Goal: Task Accomplishment & Management: Manage account settings

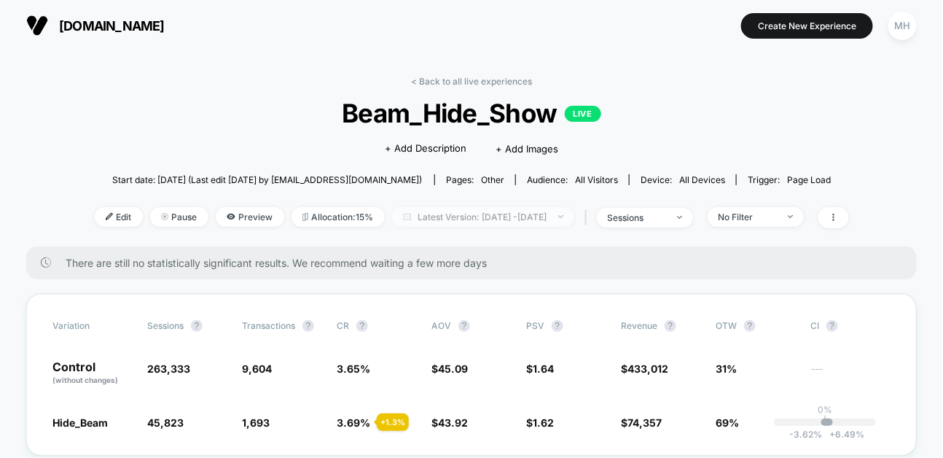
click at [564, 219] on span "Latest Version: [DATE] - [DATE]" at bounding box center [483, 217] width 182 height 20
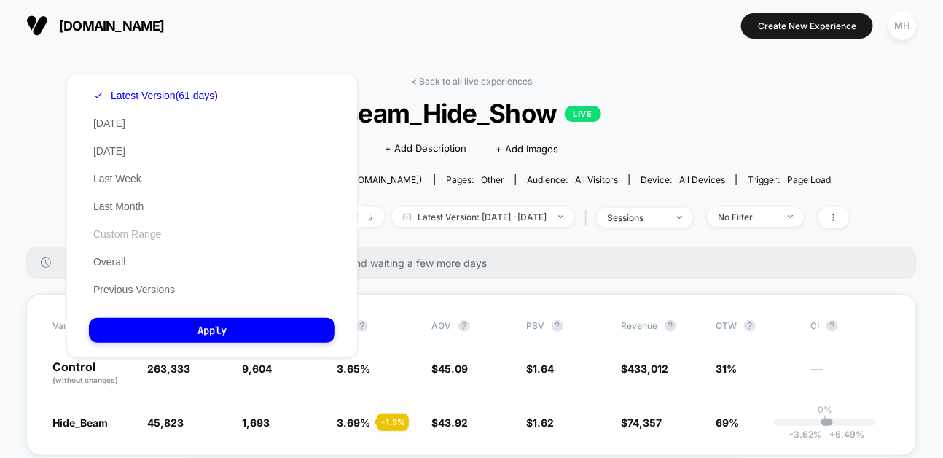
click at [124, 230] on button "Custom Range" at bounding box center [127, 233] width 77 height 13
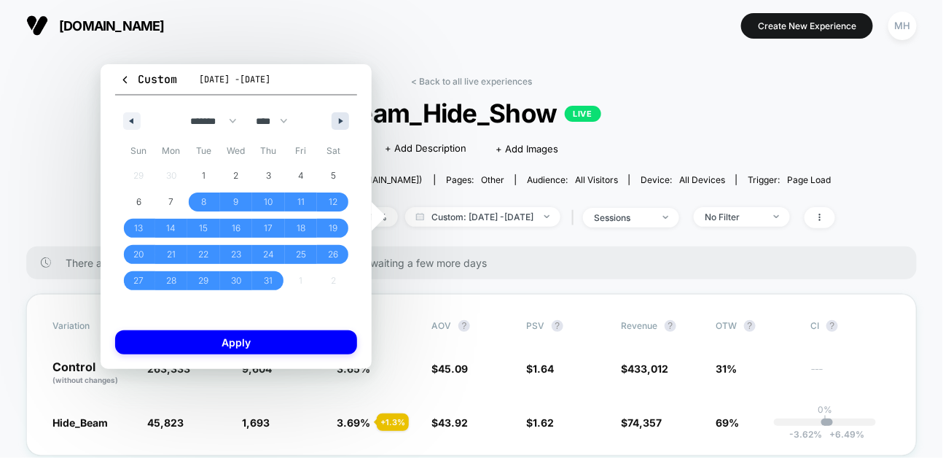
click at [337, 122] on button "button" at bounding box center [340, 120] width 17 height 17
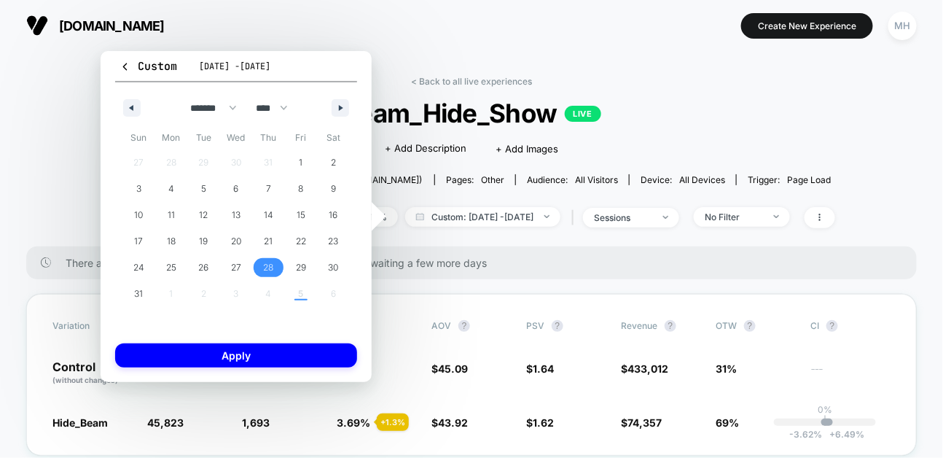
click at [259, 270] on span "28" at bounding box center [268, 267] width 33 height 19
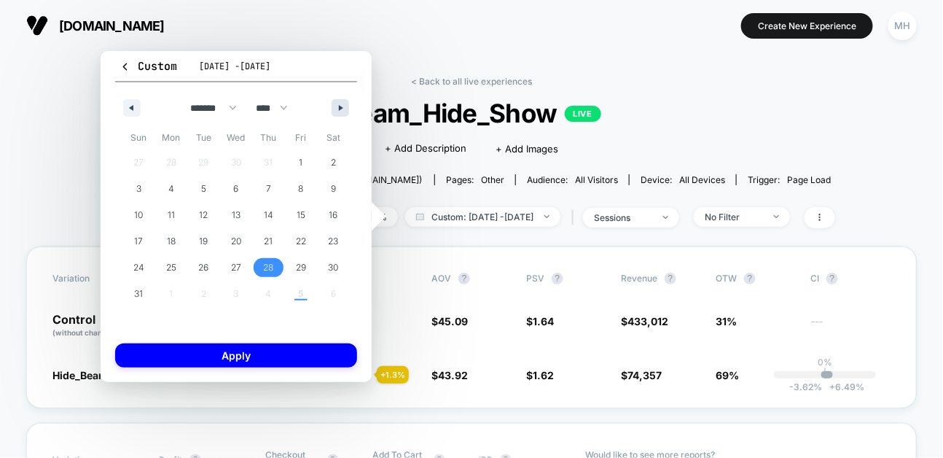
click at [343, 112] on button "button" at bounding box center [340, 107] width 17 height 17
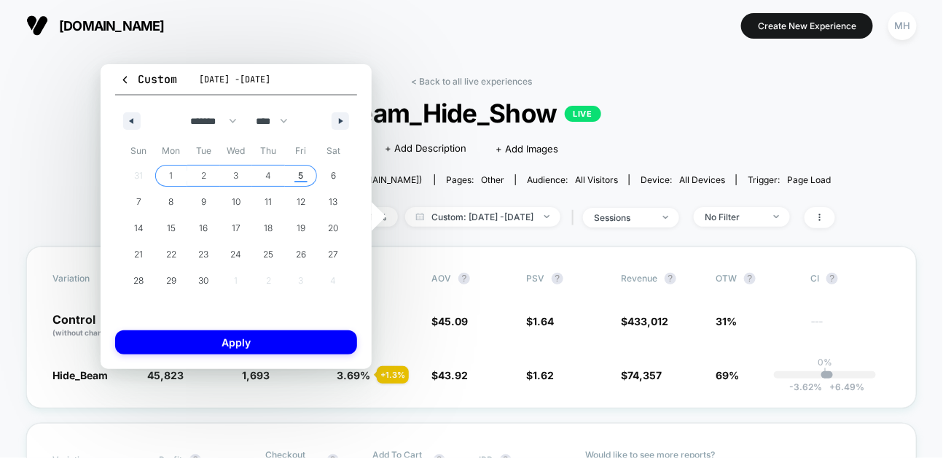
click at [300, 180] on span "5" at bounding box center [301, 176] width 5 height 26
select select "*"
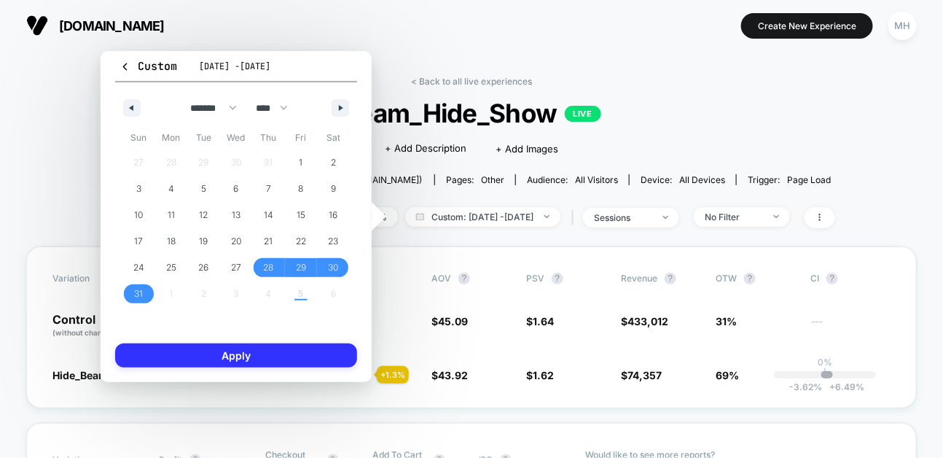
click at [294, 353] on button "Apply" at bounding box center [236, 355] width 242 height 24
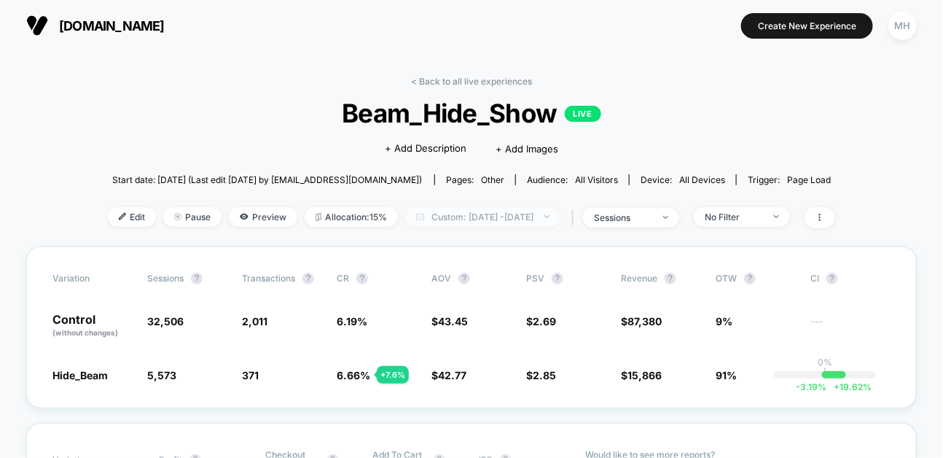
click at [512, 214] on span "Custom: [DATE] - [DATE]" at bounding box center [482, 217] width 155 height 20
select select "*"
select select "****"
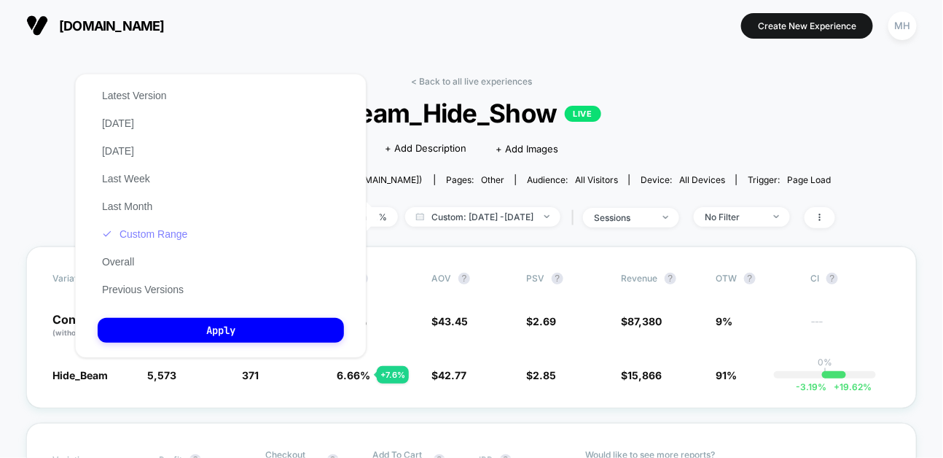
click at [168, 235] on button "Custom Range" at bounding box center [145, 233] width 94 height 13
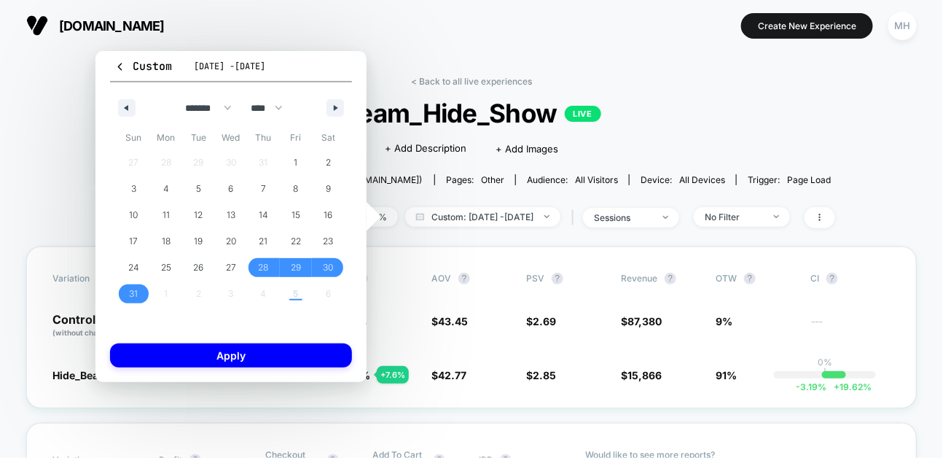
click at [367, 212] on div at bounding box center [374, 216] width 15 height 29
click at [349, 109] on div "******* ******** ***** ***** *** **** **** ****** ********* ******* ******** **…" at bounding box center [231, 104] width 242 height 44
click at [335, 104] on button "button" at bounding box center [335, 107] width 17 height 17
select select "*"
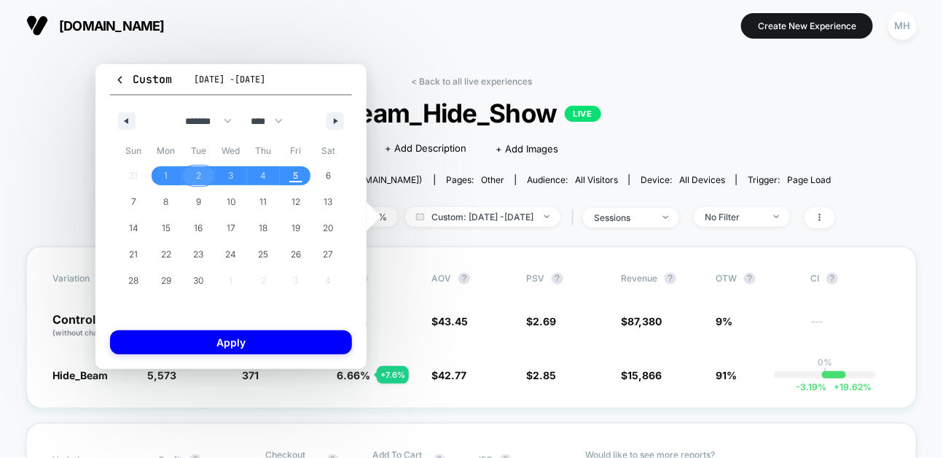
click at [195, 174] on span "2" at bounding box center [198, 175] width 33 height 19
click at [297, 175] on span "5" at bounding box center [296, 176] width 5 height 26
click at [301, 357] on div "Custom [DATE] - [DATE] ******* ******** ***** ***** *** **** **** ****** ******…" at bounding box center [231, 216] width 271 height 305
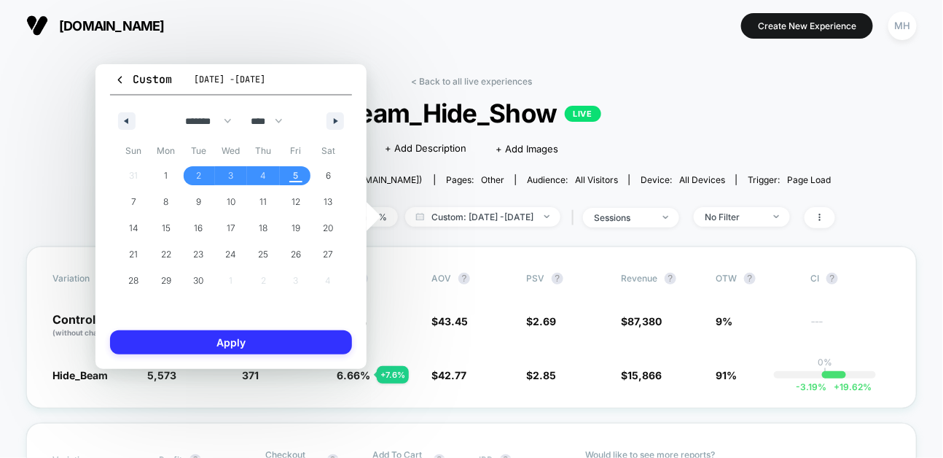
click at [303, 349] on button "Apply" at bounding box center [231, 342] width 242 height 24
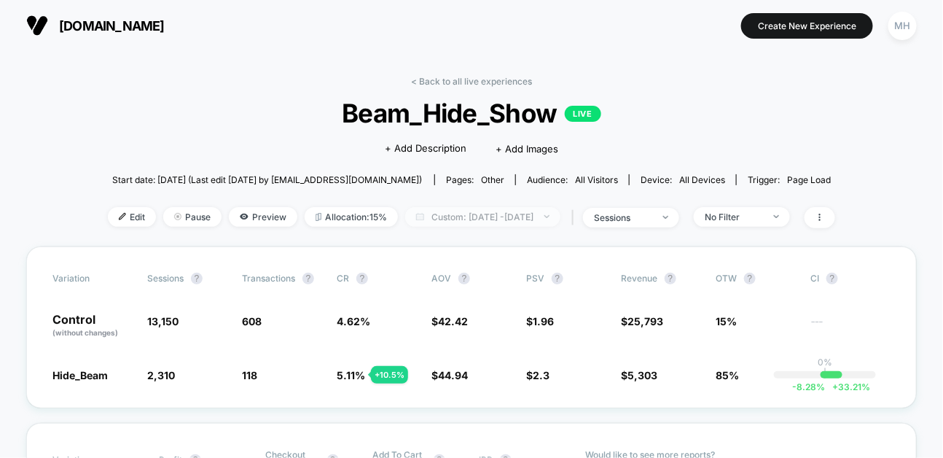
click at [463, 214] on span "Custom: [DATE] - [DATE]" at bounding box center [482, 217] width 155 height 20
select select "*"
select select "****"
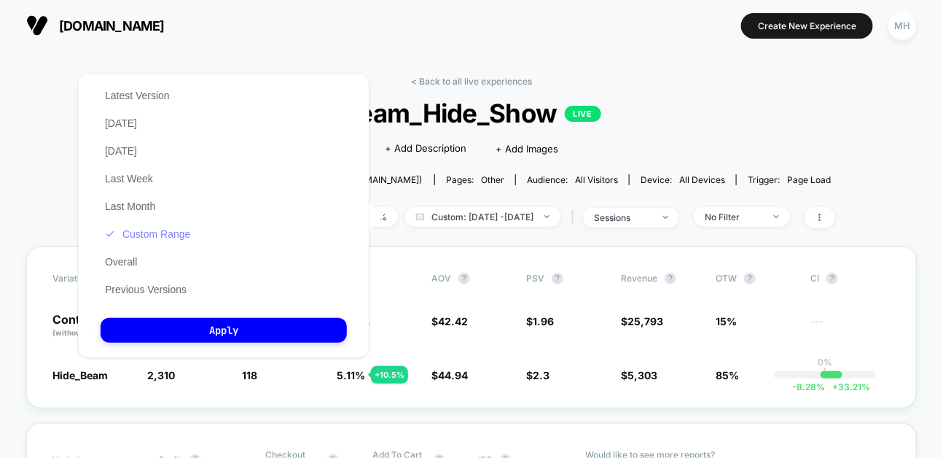
click at [166, 235] on button "Custom Range" at bounding box center [148, 233] width 94 height 13
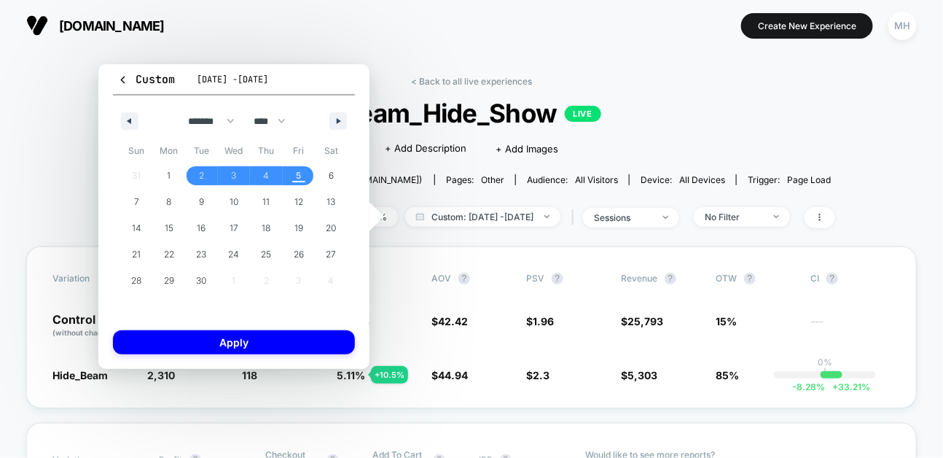
click at [120, 113] on div "******* ******** ***** ***** *** **** **** ****** ********* ******* ******** **…" at bounding box center [234, 118] width 242 height 44
click at [124, 115] on button "button" at bounding box center [129, 120] width 17 height 17
select select "*"
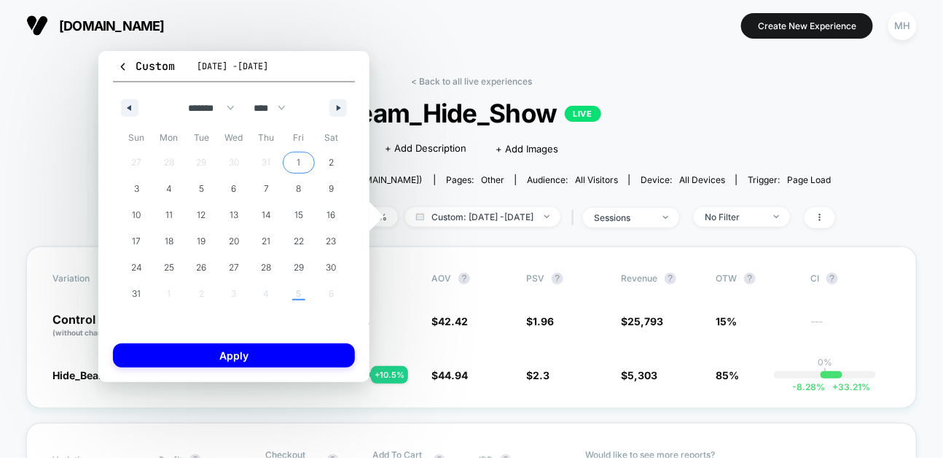
click at [296, 163] on span "1" at bounding box center [299, 162] width 33 height 19
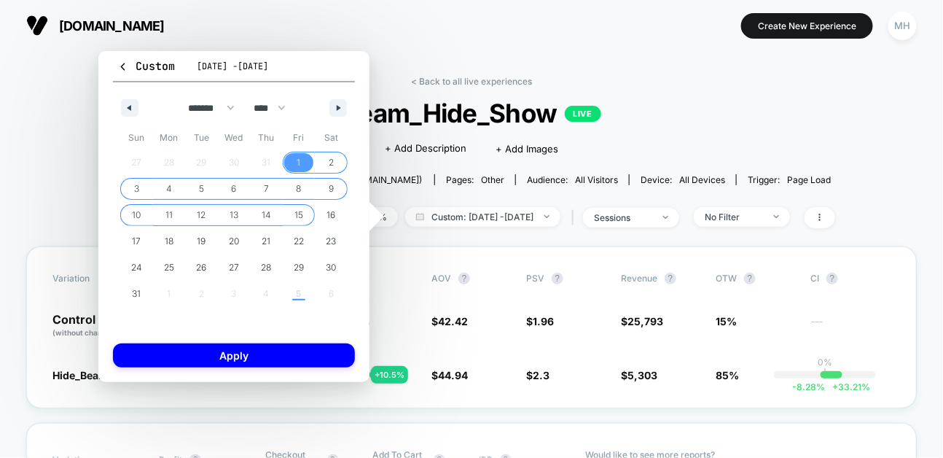
click at [286, 211] on span "15" at bounding box center [299, 215] width 33 height 19
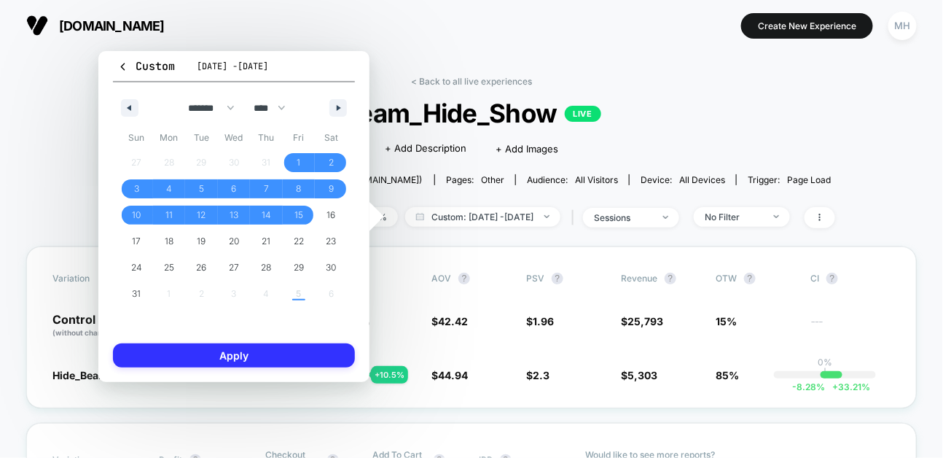
click at [316, 365] on button "Apply" at bounding box center [234, 355] width 242 height 24
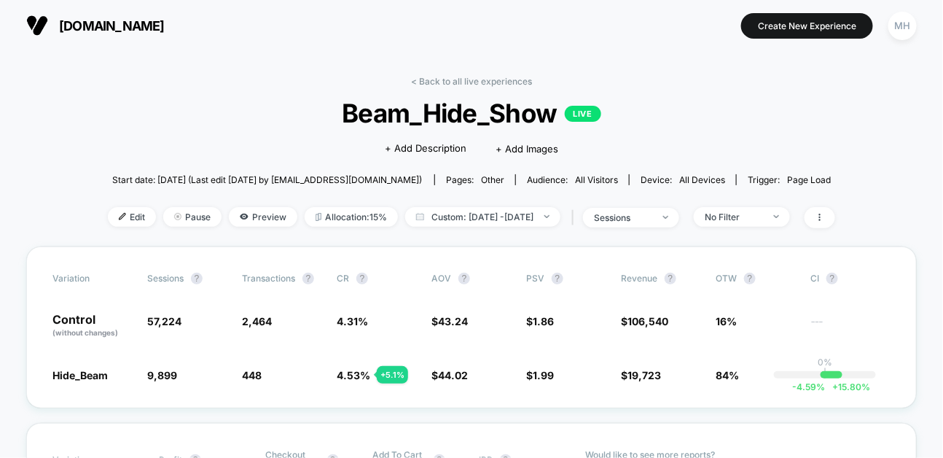
click at [666, 232] on div "< Back to all live experiences Beam_Hide_Show LIVE Click to edit experience det…" at bounding box center [472, 161] width 728 height 171
click at [665, 222] on span "sessions" at bounding box center [631, 218] width 96 height 20
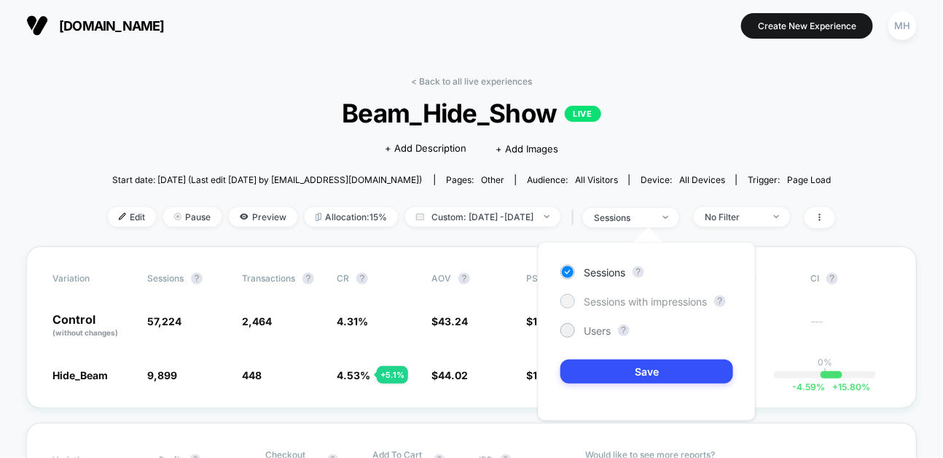
click at [665, 295] on span "Sessions with impressions" at bounding box center [645, 301] width 123 height 12
click at [665, 358] on div "Sessions ? Sessions with impressions ? Users ? Save" at bounding box center [647, 331] width 218 height 179
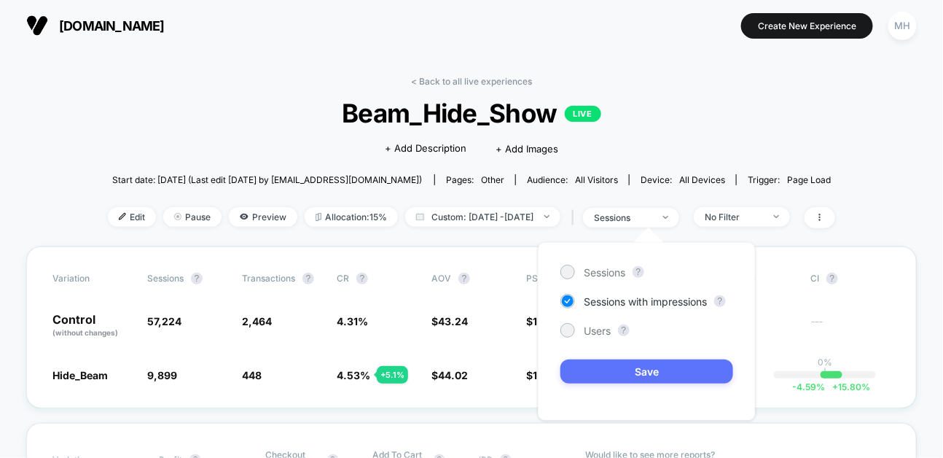
click at [665, 369] on button "Save" at bounding box center [647, 371] width 173 height 24
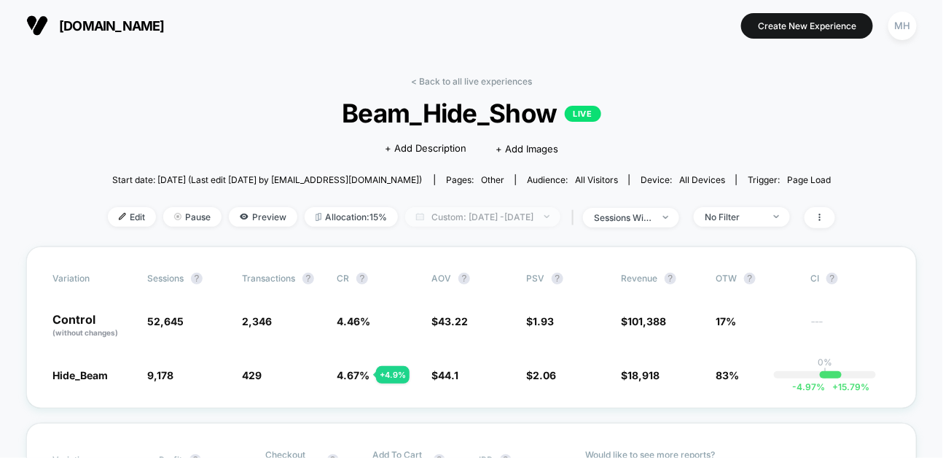
click at [540, 218] on span "Custom: [DATE] - [DATE]" at bounding box center [482, 217] width 155 height 20
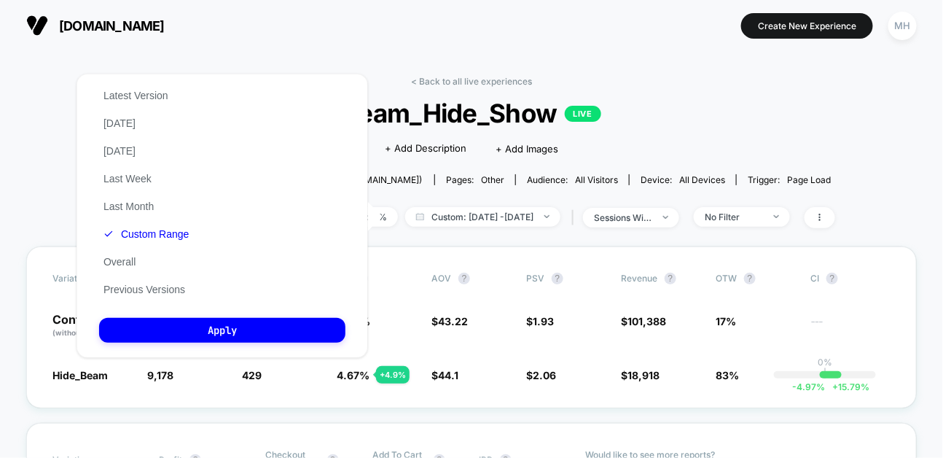
click at [145, 222] on div "Latest Version [DATE] [DATE] Last Week Last Month Custom Range Overall Previous…" at bounding box center [146, 193] width 94 height 222
click at [148, 230] on button "Custom Range" at bounding box center [146, 233] width 94 height 13
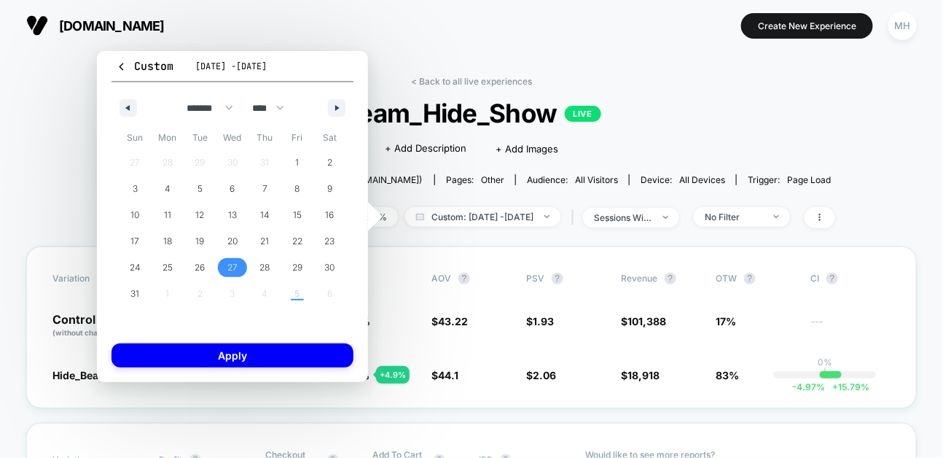
click at [248, 262] on span "27" at bounding box center [233, 267] width 33 height 19
click at [309, 261] on span "29" at bounding box center [297, 267] width 33 height 19
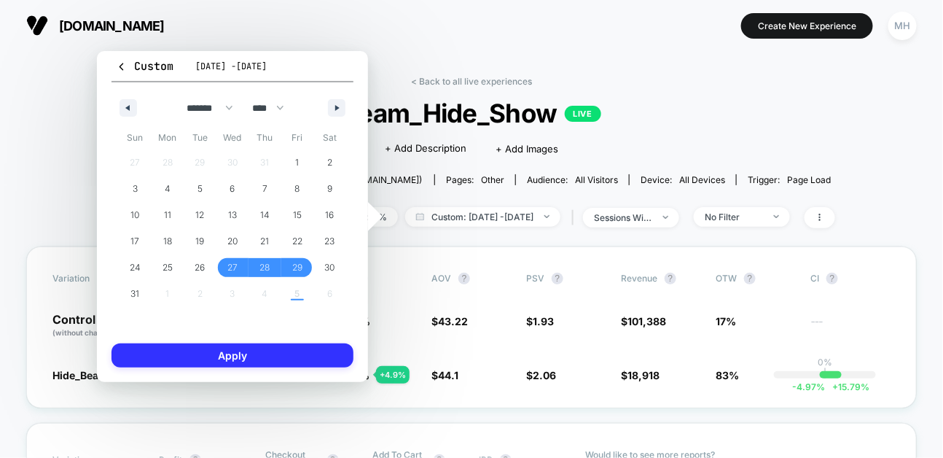
click at [291, 356] on button "Apply" at bounding box center [233, 355] width 242 height 24
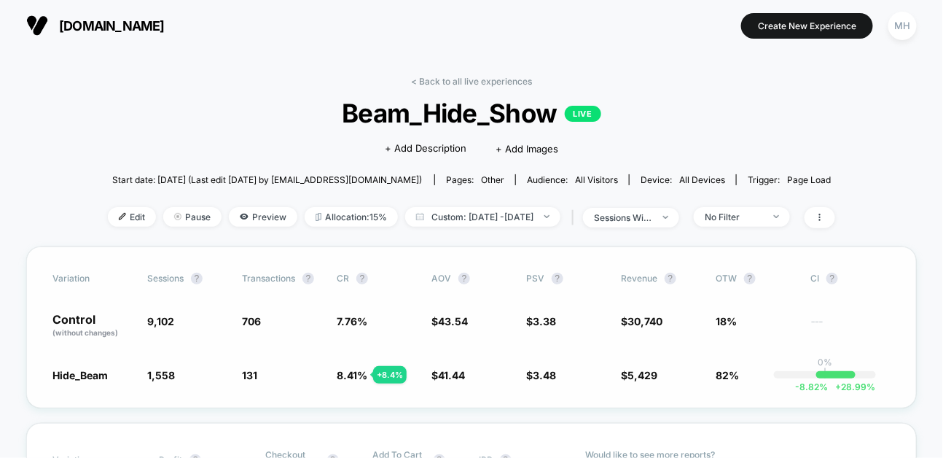
click at [572, 375] on span "$ 3.48 + 3.2 %" at bounding box center [566, 374] width 80 height 15
click at [537, 42] on section at bounding box center [471, 25] width 292 height 36
click at [52, 26] on button "[DOMAIN_NAME]" at bounding box center [95, 25] width 147 height 23
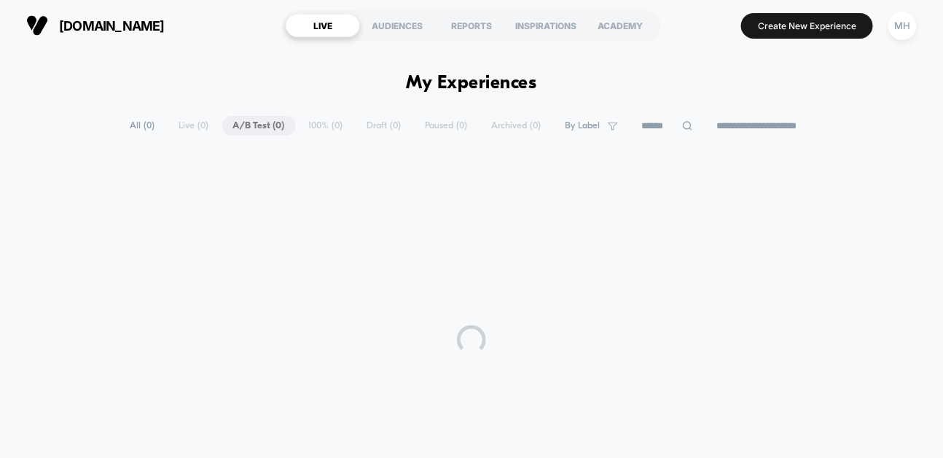
click at [86, 23] on span "[DOMAIN_NAME]" at bounding box center [112, 25] width 106 height 15
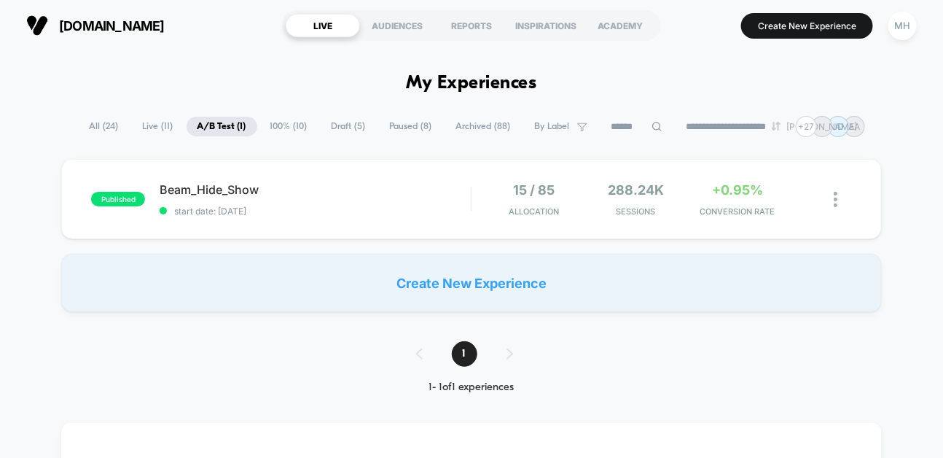
click at [86, 23] on span "[DOMAIN_NAME]" at bounding box center [112, 25] width 106 height 15
click at [32, 26] on img at bounding box center [37, 26] width 22 height 22
click at [101, 125] on span "All ( 24 )" at bounding box center [104, 127] width 51 height 20
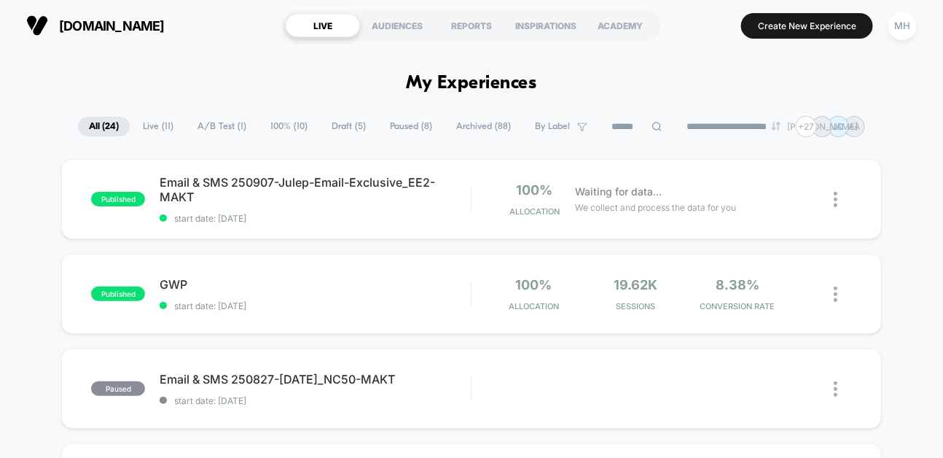
click at [209, 135] on span "A/B Test ( 1 )" at bounding box center [222, 127] width 71 height 20
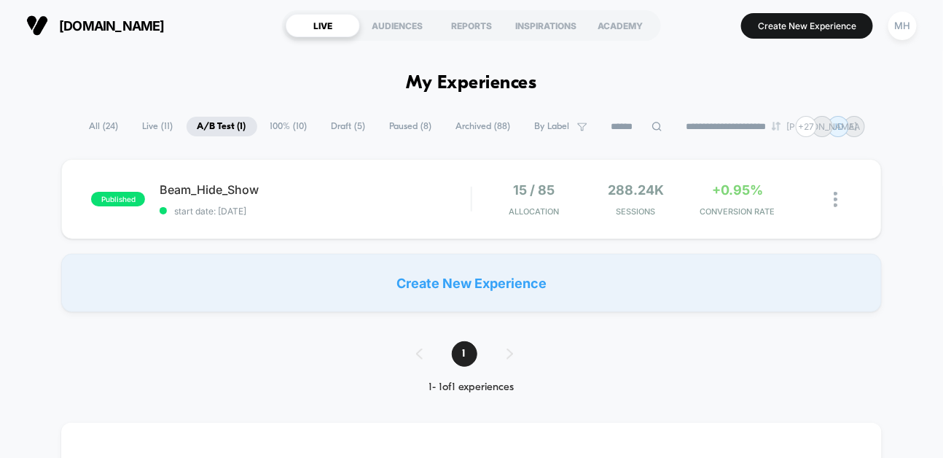
click at [90, 28] on span "[DOMAIN_NAME]" at bounding box center [112, 25] width 106 height 15
click at [102, 27] on span "[DOMAIN_NAME]" at bounding box center [112, 25] width 106 height 15
click at [906, 31] on div "MH" at bounding box center [903, 26] width 28 height 28
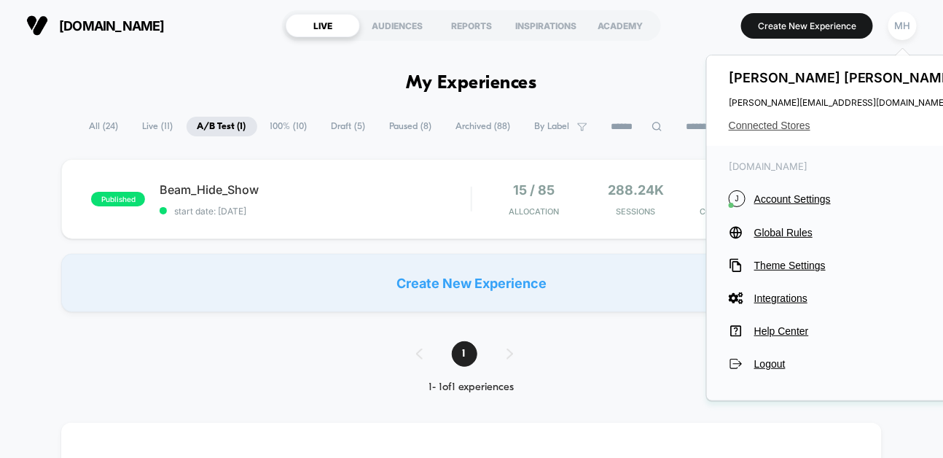
click at [781, 128] on span "Connected Stores" at bounding box center [844, 126] width 230 height 12
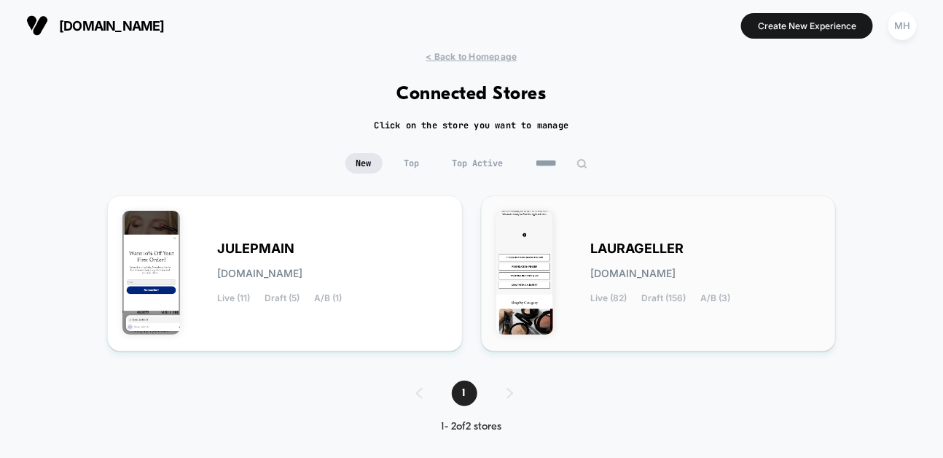
click at [711, 214] on div "[PERSON_NAME][DOMAIN_NAME] Live (82) Draft (156) A/B (3)" at bounding box center [659, 273] width 325 height 125
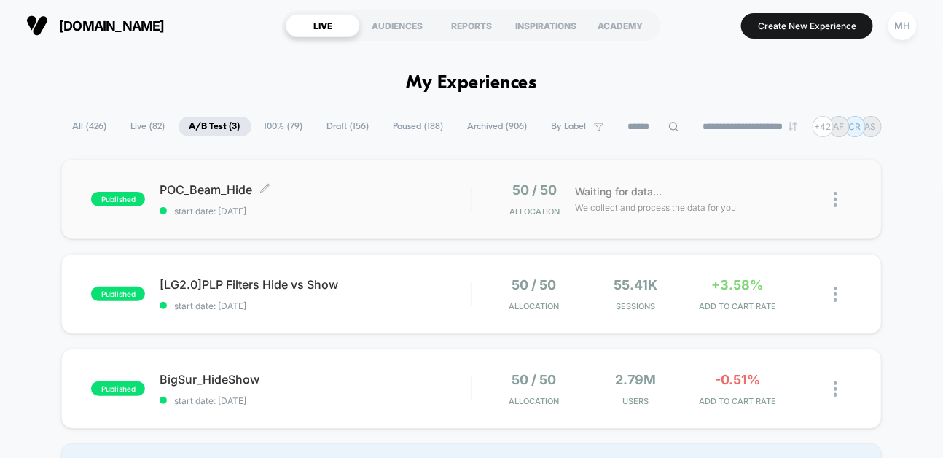
click at [462, 192] on span "POC_Beam_Hide Click to edit experience details" at bounding box center [315, 189] width 311 height 15
click at [448, 202] on div "POC_Beam_Hide Click to edit experience details Click to edit experience details…" at bounding box center [315, 199] width 311 height 34
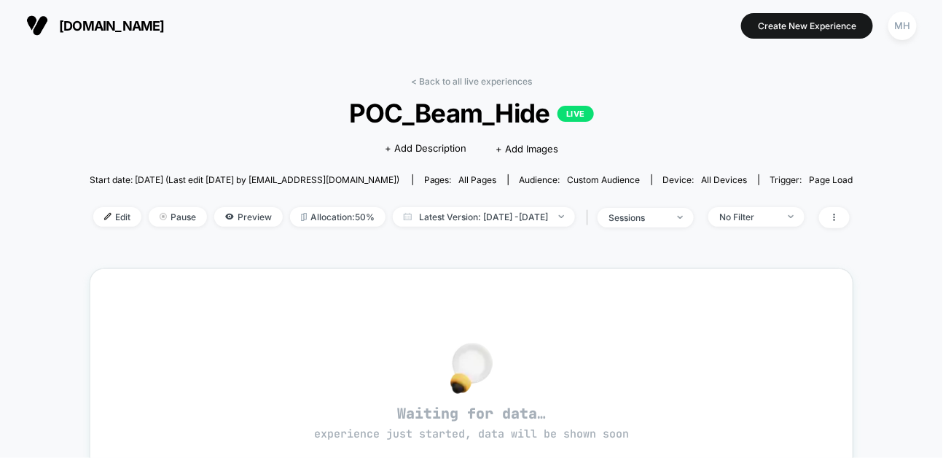
click at [128, 28] on span "[DOMAIN_NAME]" at bounding box center [112, 25] width 106 height 15
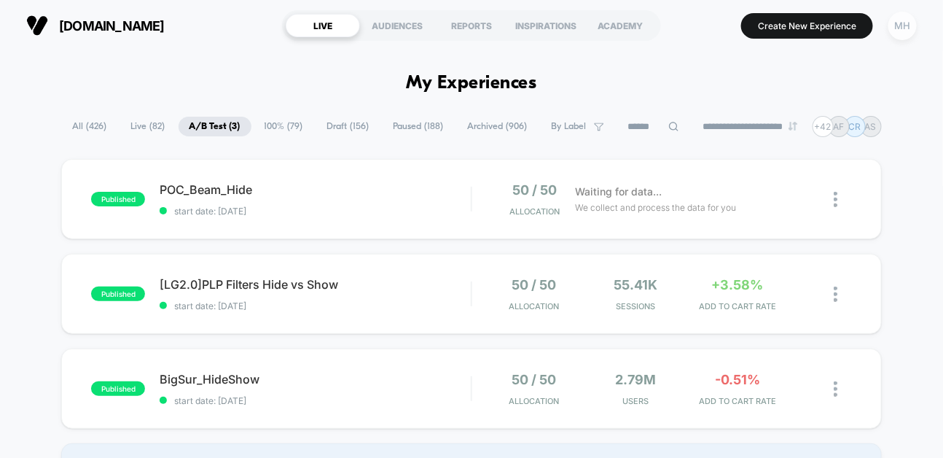
click at [900, 22] on div "MH" at bounding box center [903, 26] width 28 height 28
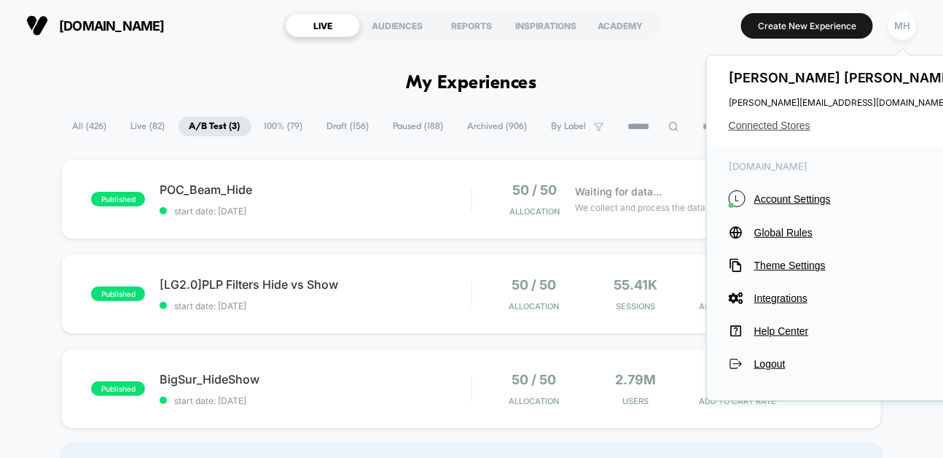
click at [760, 125] on span "Connected Stores" at bounding box center [844, 126] width 230 height 12
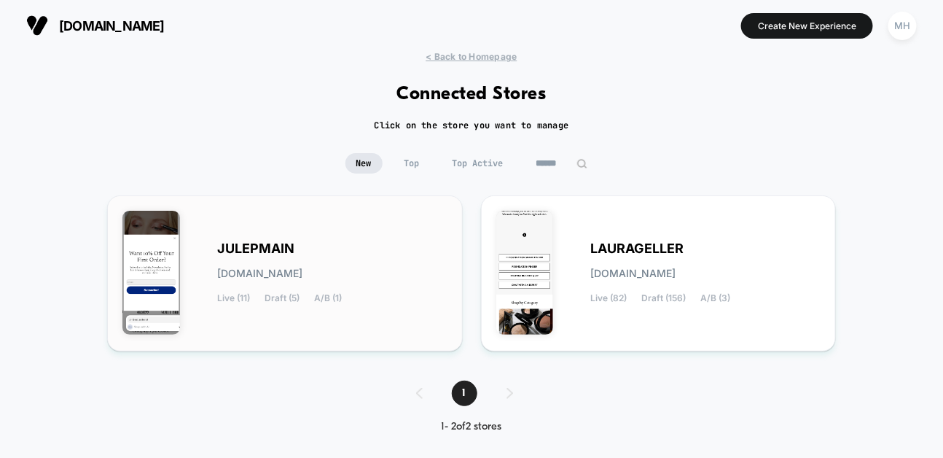
click at [303, 268] on span "[DOMAIN_NAME]" at bounding box center [259, 273] width 85 height 10
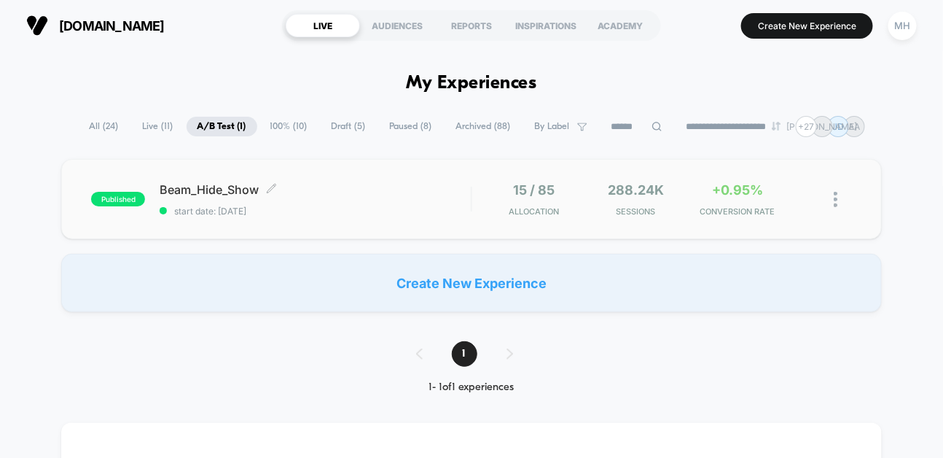
click at [259, 190] on span "Beam_Hide_Show Click to edit experience details" at bounding box center [315, 189] width 311 height 15
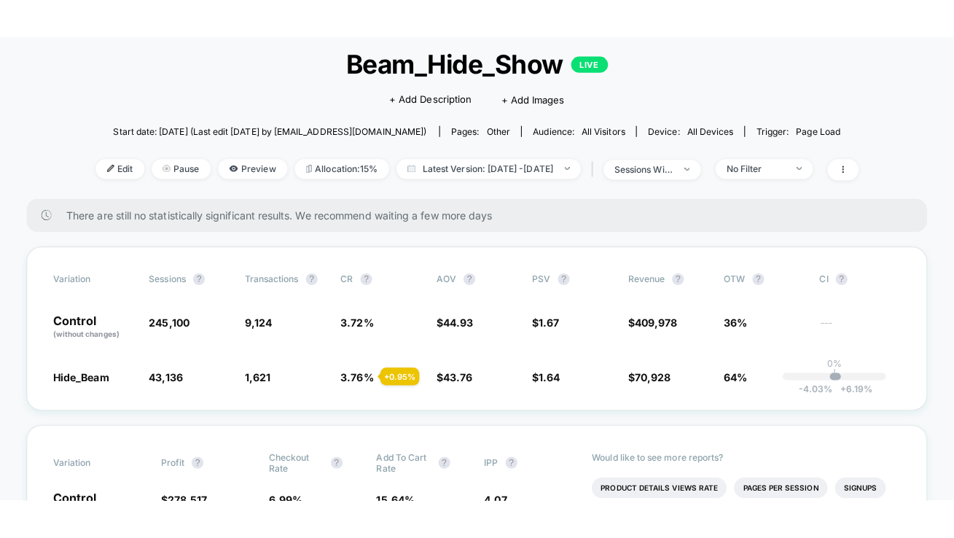
scroll to position [120, 0]
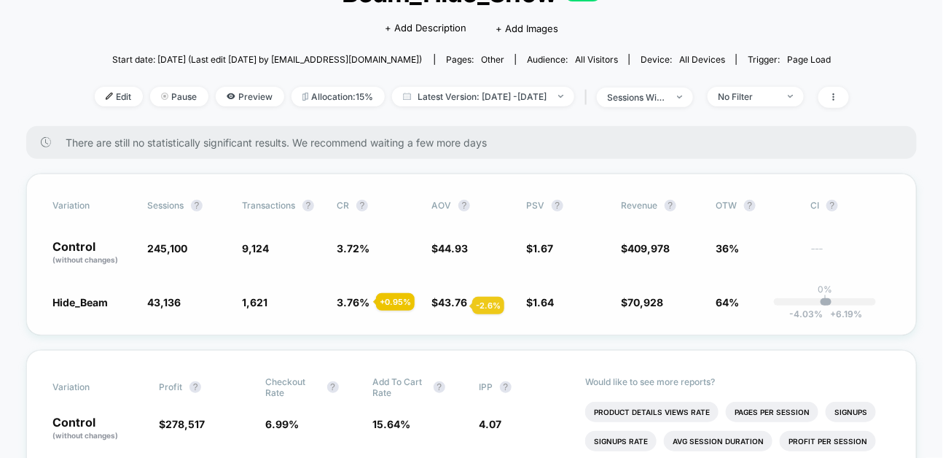
click at [455, 305] on span "43.76" at bounding box center [452, 302] width 29 height 12
click at [478, 98] on span "Latest Version: [DATE] - [DATE]" at bounding box center [483, 97] width 182 height 20
select select "*"
select select "****"
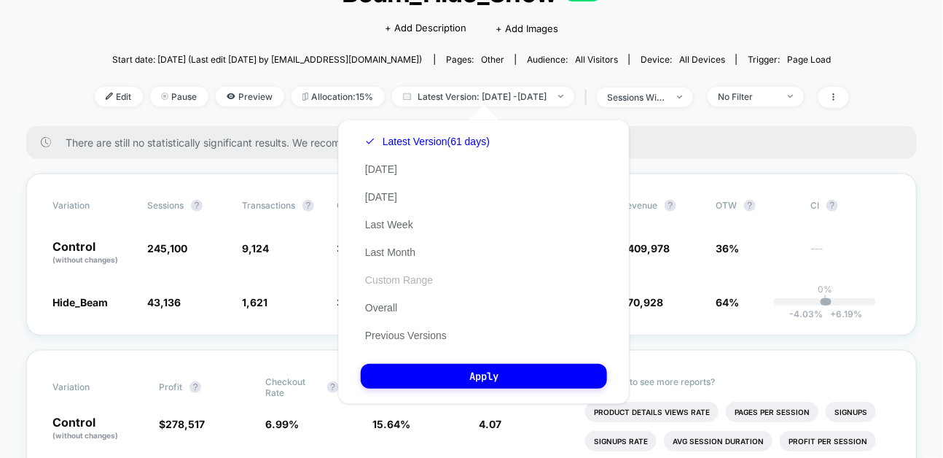
click at [395, 284] on button "Custom Range" at bounding box center [399, 279] width 77 height 13
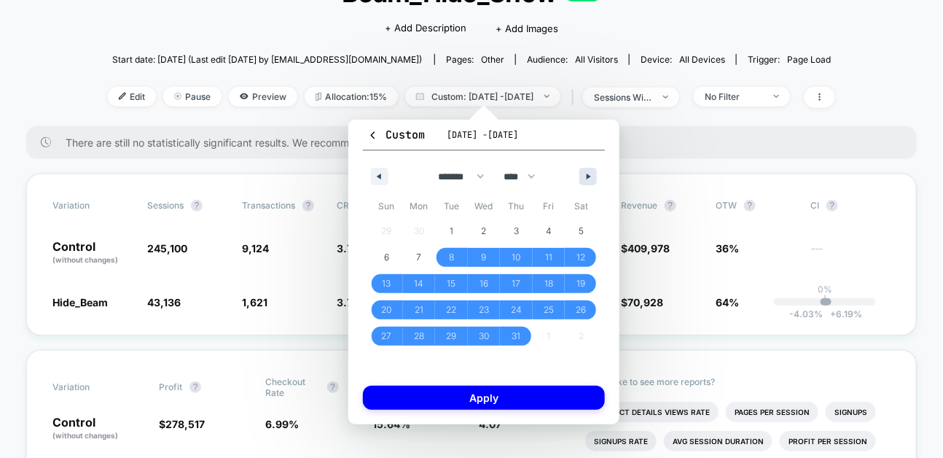
click at [585, 182] on button "button" at bounding box center [588, 176] width 17 height 17
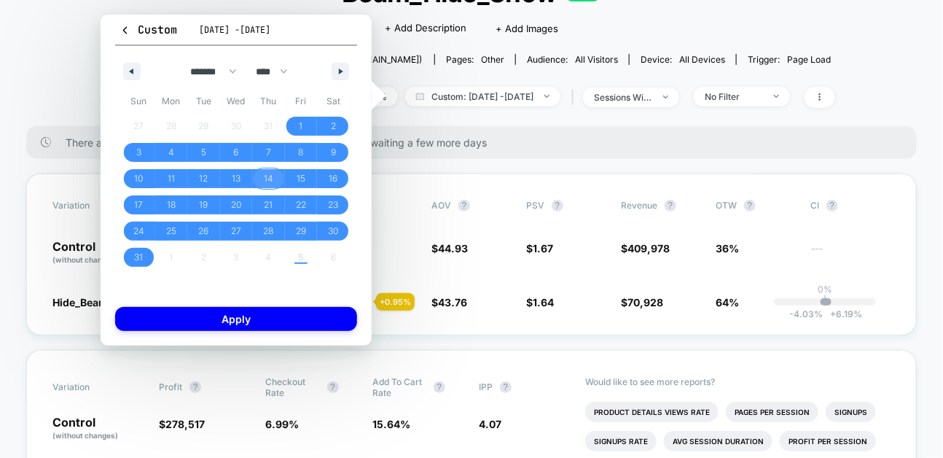
click at [275, 175] on span "14" at bounding box center [268, 178] width 33 height 19
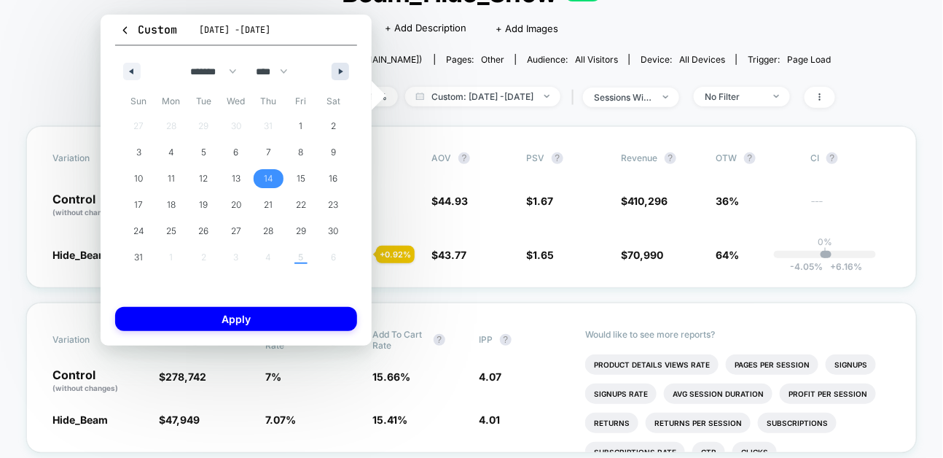
click at [341, 68] on button "button" at bounding box center [340, 71] width 17 height 17
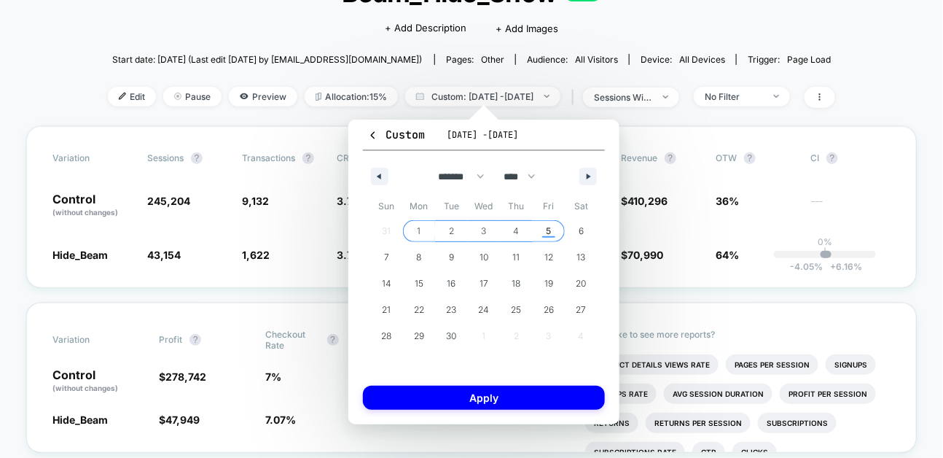
click at [542, 230] on span "5" at bounding box center [549, 231] width 33 height 19
select select "*"
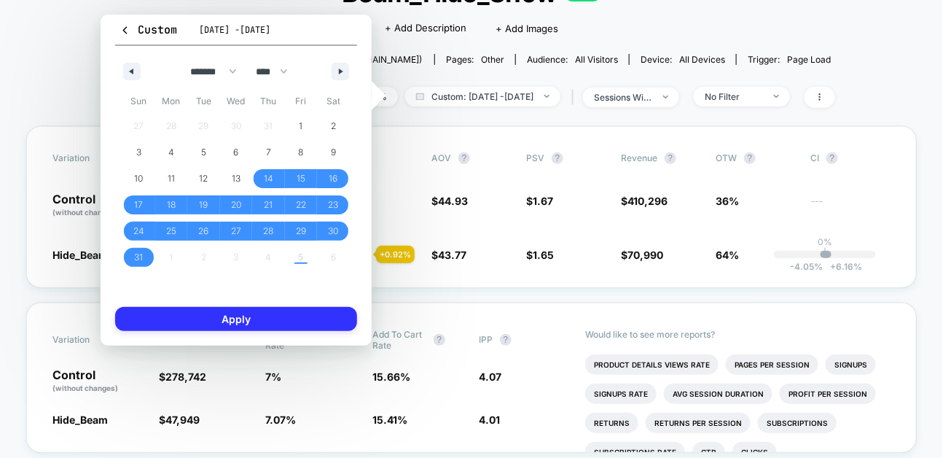
click at [317, 308] on button "Apply" at bounding box center [236, 319] width 242 height 24
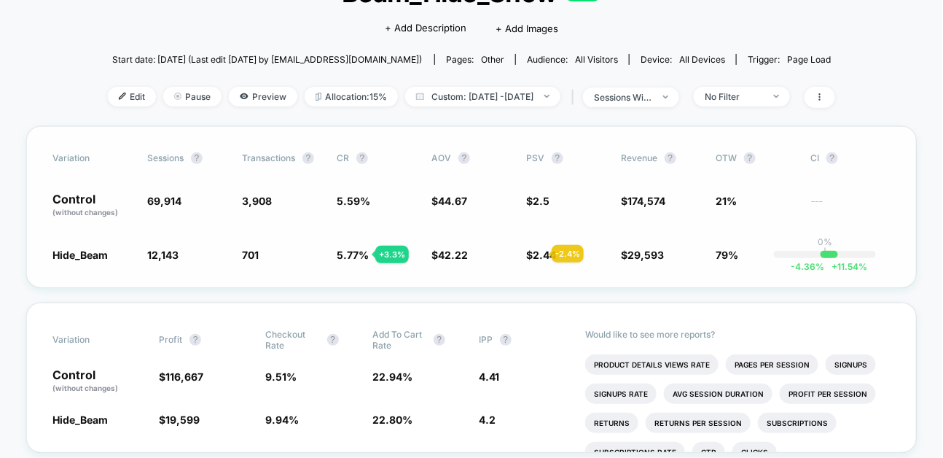
click at [534, 254] on span "2.44" at bounding box center [544, 255] width 23 height 12
click at [355, 262] on div "Variation Sessions ? Transactions ? CR ? AOV ? PSV ? Revenue ? OTW ? CI ? Contr…" at bounding box center [471, 207] width 891 height 162
click at [671, 174] on div "Variation Sessions ? Transactions ? CR ? AOV ? PSV ? Revenue ? OTW ? CI ? Contr…" at bounding box center [471, 207] width 891 height 162
click at [672, 197] on span "$ 174,574" at bounding box center [661, 205] width 80 height 25
click at [332, 246] on div "Variation Sessions ? Transactions ? CR ? AOV ? PSV ? Revenue ? OTW ? CI ? Contr…" at bounding box center [471, 207] width 891 height 162
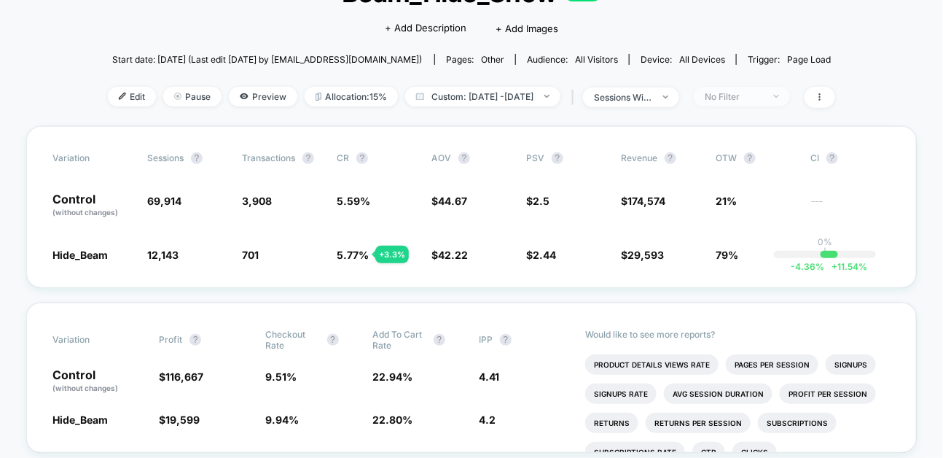
click at [763, 96] on div "No Filter" at bounding box center [734, 96] width 58 height 11
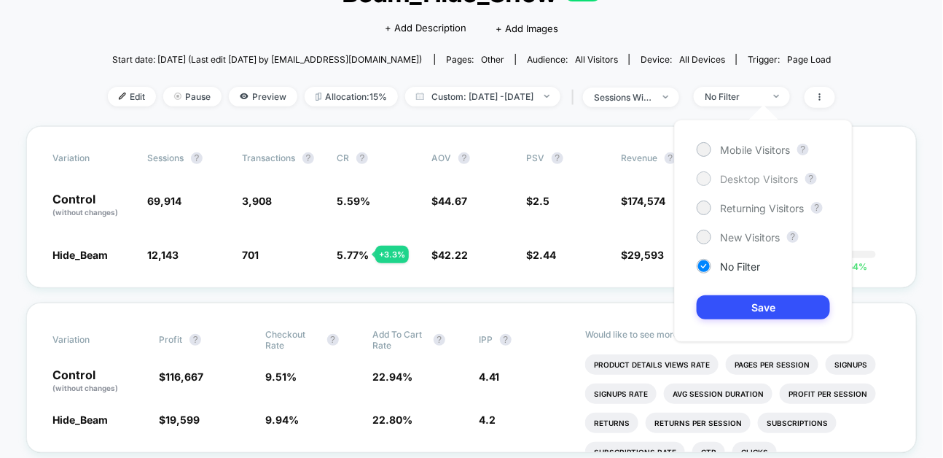
click at [701, 182] on div at bounding box center [703, 178] width 11 height 11
click at [739, 314] on button "Save" at bounding box center [763, 307] width 133 height 24
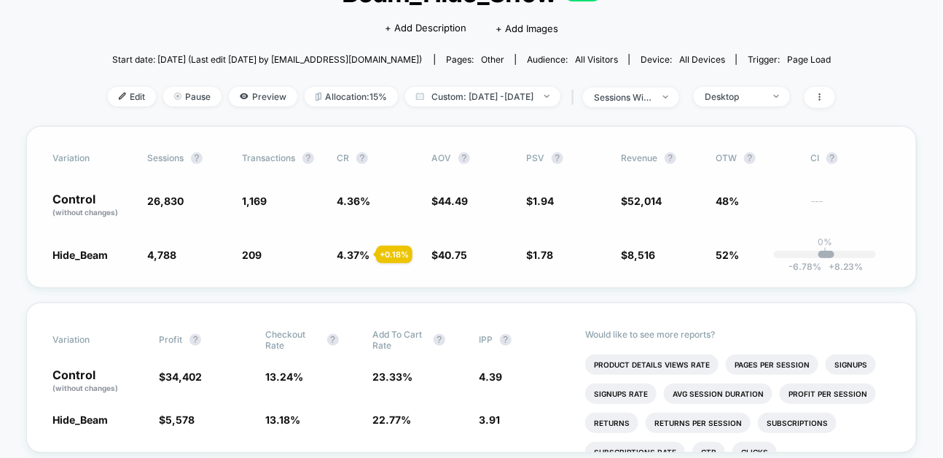
click at [437, 254] on span "$ 40.75 - 8.4 %" at bounding box center [450, 255] width 36 height 12
click at [788, 103] on span "Desktop" at bounding box center [742, 97] width 96 height 20
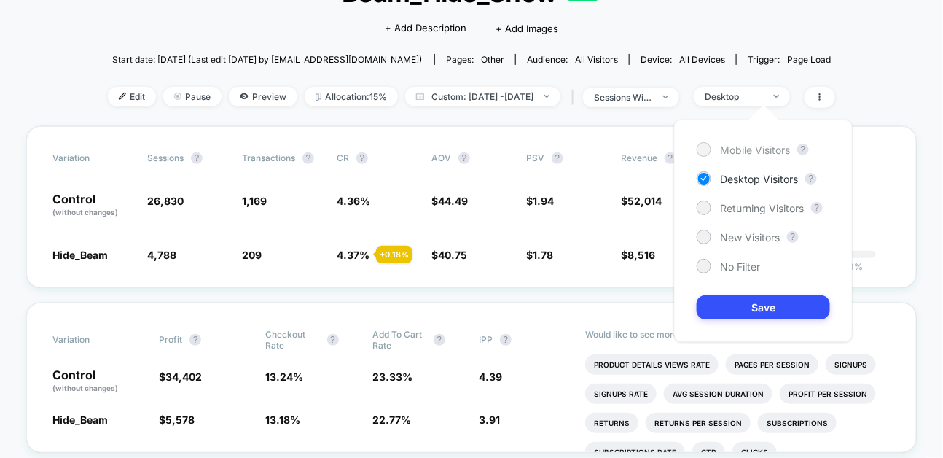
click at [755, 151] on span "Mobile Visitors" at bounding box center [755, 150] width 70 height 12
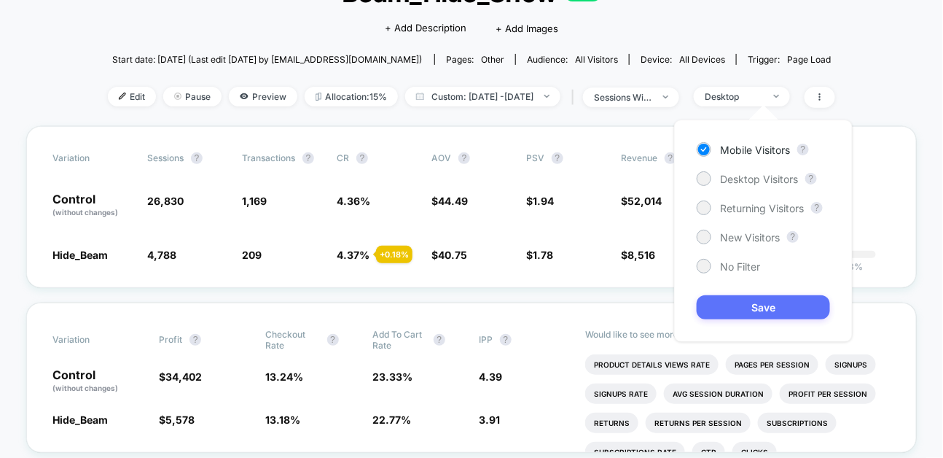
click at [764, 296] on button "Save" at bounding box center [763, 307] width 133 height 24
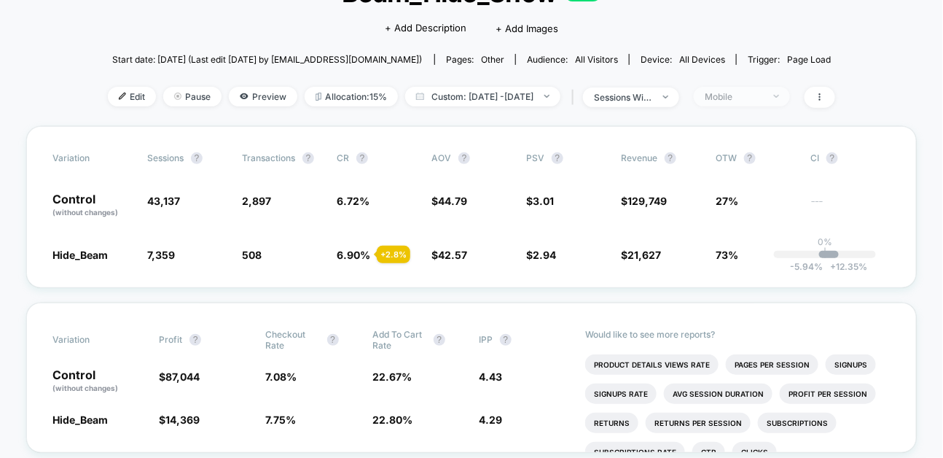
click at [748, 90] on span "Mobile" at bounding box center [742, 97] width 96 height 20
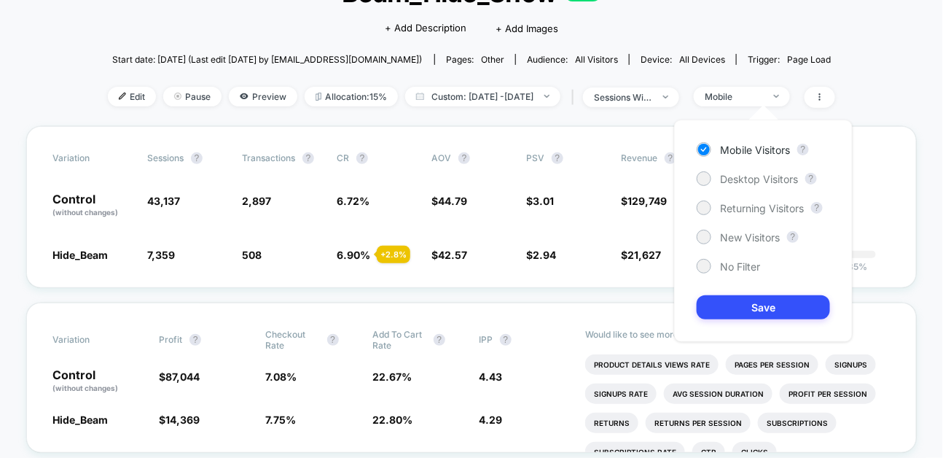
click at [707, 164] on div "Mobile Visitors ? Desktop Visitors ? Returning Visitors ? New Visitors ? No Fil…" at bounding box center [763, 231] width 179 height 222
click at [706, 176] on div at bounding box center [703, 178] width 11 height 11
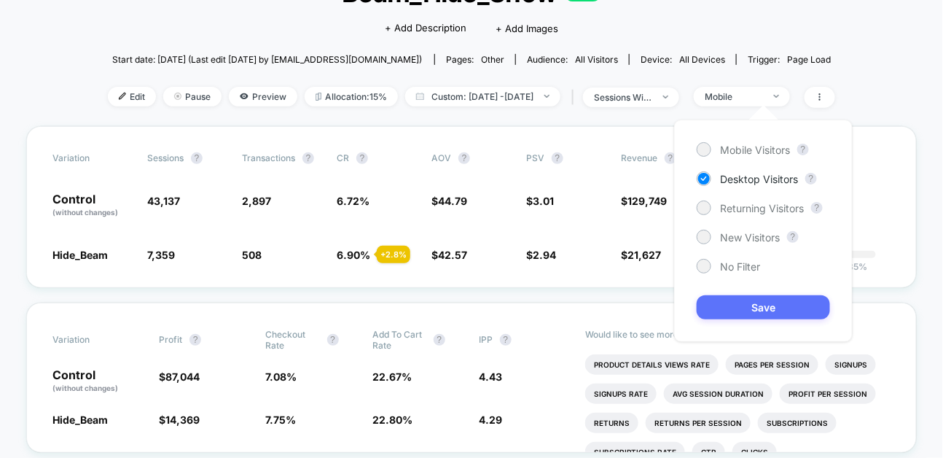
click at [723, 305] on button "Save" at bounding box center [763, 307] width 133 height 24
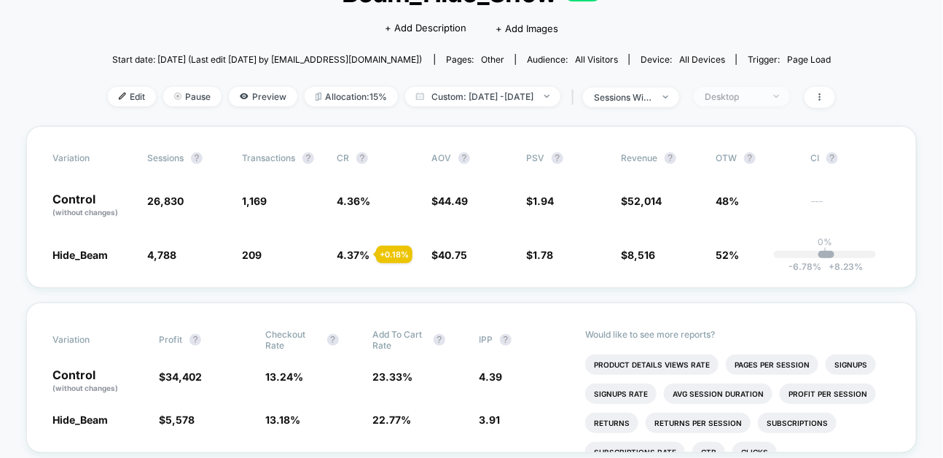
click at [763, 96] on div "Desktop" at bounding box center [734, 96] width 58 height 11
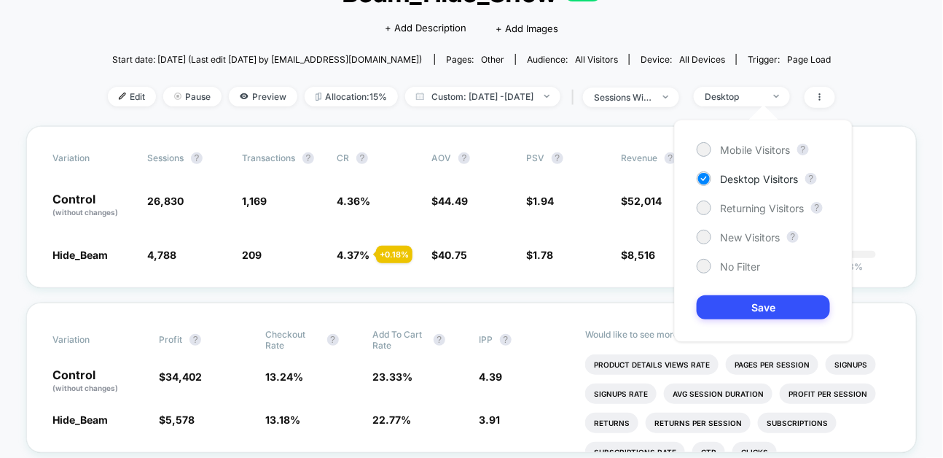
click at [759, 159] on div "Mobile Visitors ? Desktop Visitors ? Returning Visitors ? New Visitors ? No Fil…" at bounding box center [763, 231] width 179 height 222
click at [759, 155] on span "Mobile Visitors" at bounding box center [755, 150] width 70 height 12
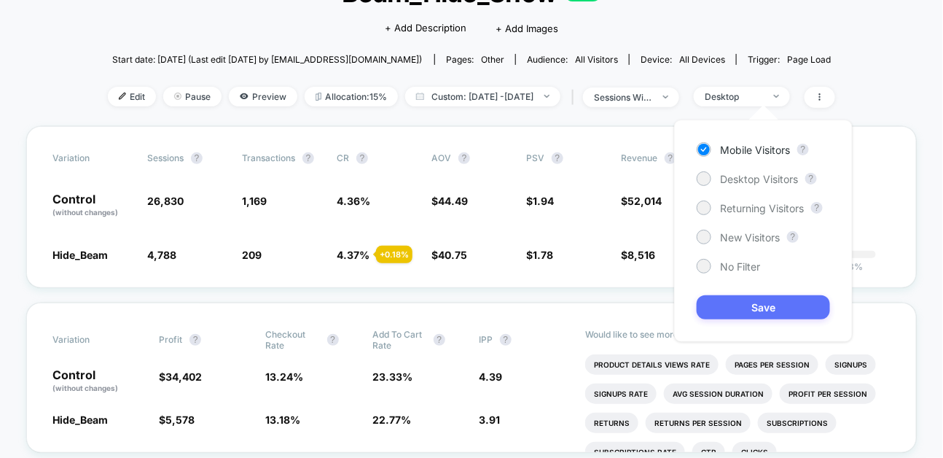
click at [773, 308] on button "Save" at bounding box center [763, 307] width 133 height 24
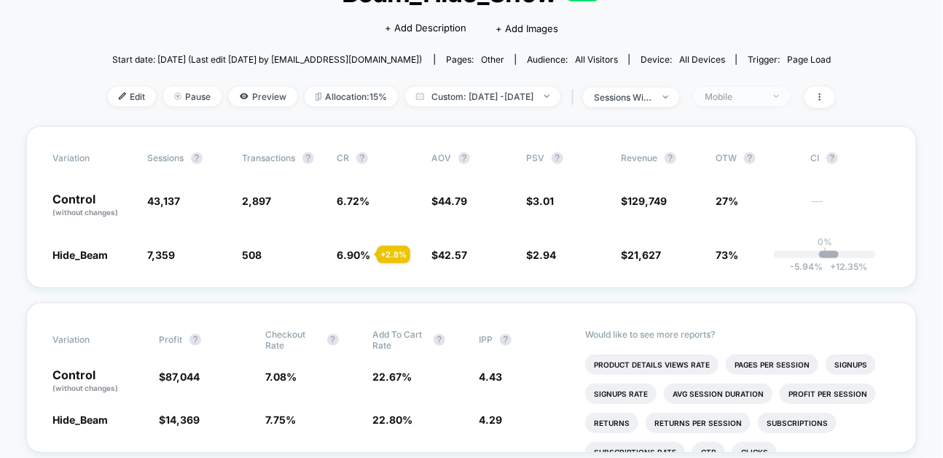
click at [763, 93] on div "Mobile" at bounding box center [734, 96] width 58 height 11
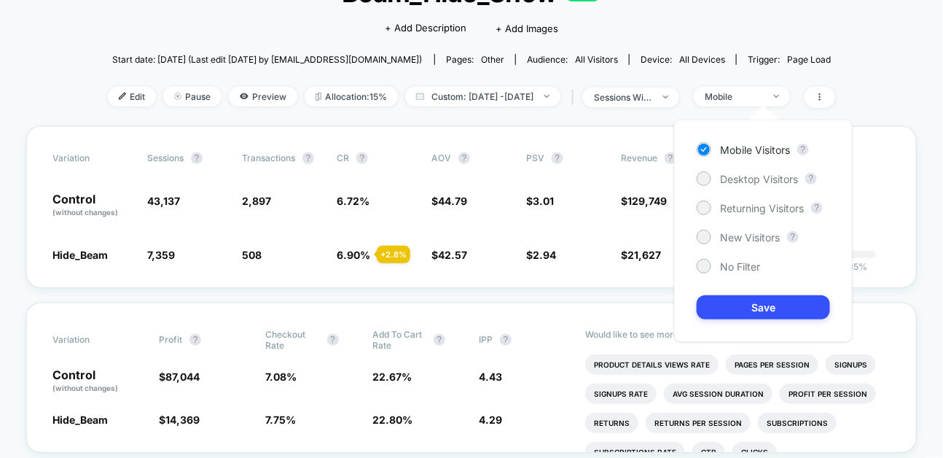
drag, startPoint x: 696, startPoint y: 257, endPoint x: 696, endPoint y: 265, distance: 8.0
click at [696, 257] on div "Mobile Visitors ? Desktop Visitors ? Returning Visitors ? New Visitors ? No Fil…" at bounding box center [763, 231] width 179 height 222
click at [697, 268] on div "No Filter" at bounding box center [728, 266] width 63 height 15
click at [809, 309] on button "Save" at bounding box center [763, 307] width 133 height 24
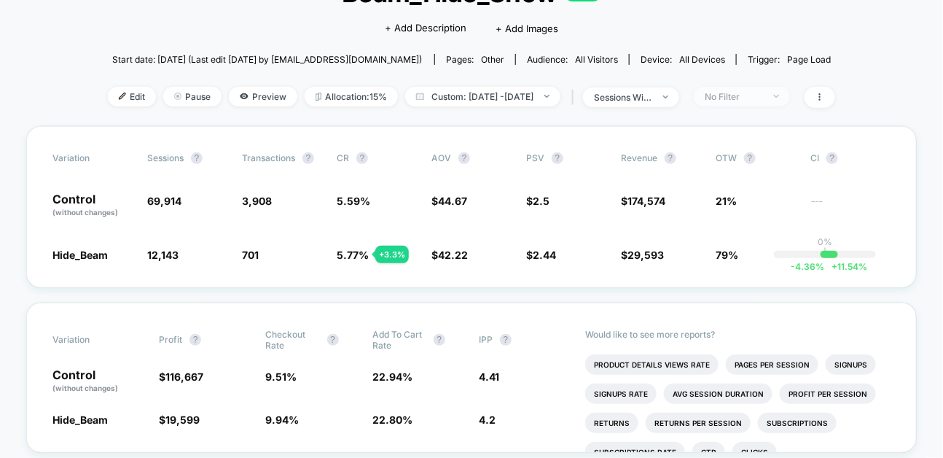
click at [763, 94] on div "No Filter" at bounding box center [734, 96] width 58 height 11
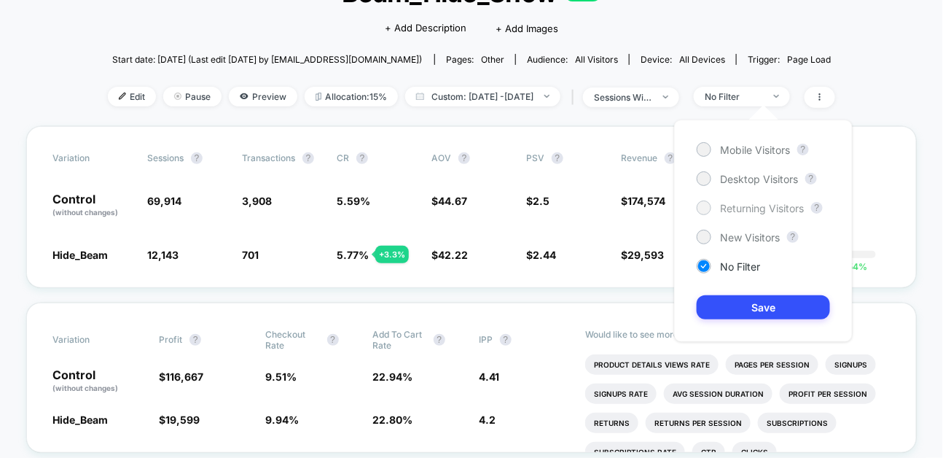
click at [710, 214] on div "Returning Visitors" at bounding box center [750, 207] width 107 height 15
click at [706, 292] on div "Mobile Visitors ? Desktop Visitors ? Returning Visitors ? New Visitors ? No Fil…" at bounding box center [763, 231] width 179 height 222
click at [707, 295] on div "Mobile Visitors ? Desktop Visitors ? Returning Visitors ? New Visitors ? No Fil…" at bounding box center [763, 231] width 179 height 222
click at [713, 314] on button "Save" at bounding box center [763, 307] width 133 height 24
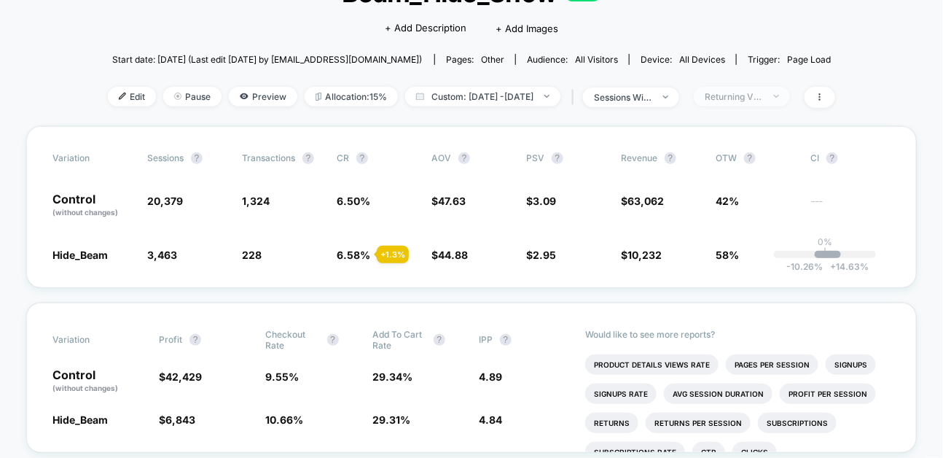
click at [790, 99] on span "Returning Visitors" at bounding box center [742, 97] width 96 height 20
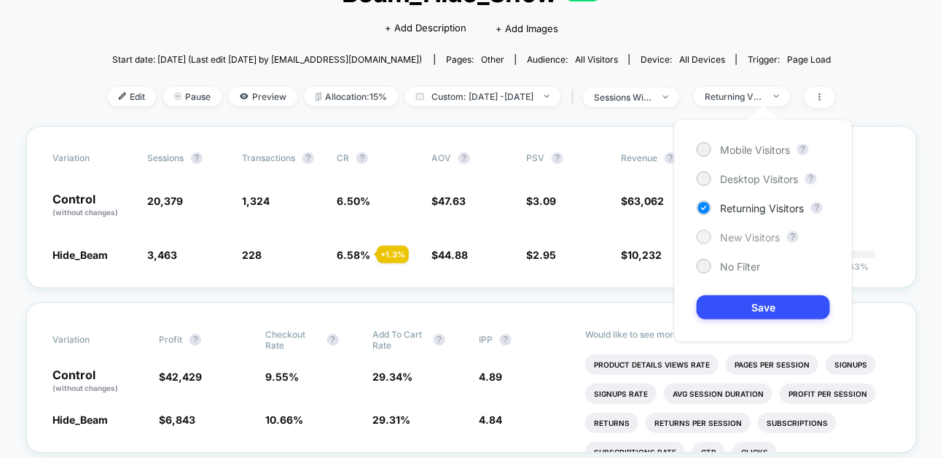
click at [773, 237] on span "New Visitors" at bounding box center [750, 237] width 60 height 12
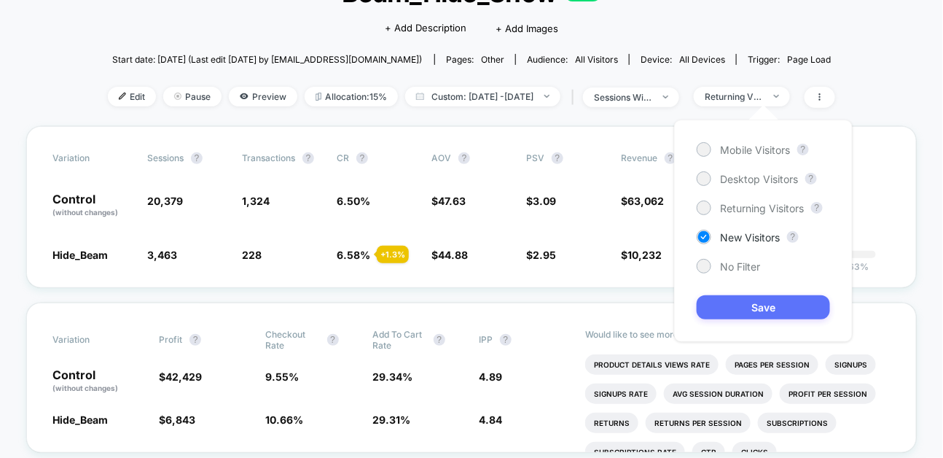
click at [772, 314] on button "Save" at bounding box center [763, 307] width 133 height 24
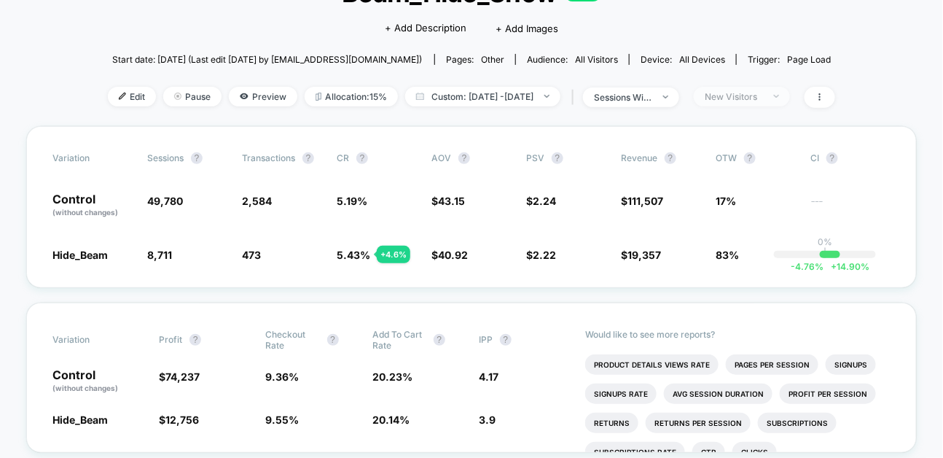
click at [763, 100] on div "New Visitors" at bounding box center [734, 96] width 58 height 11
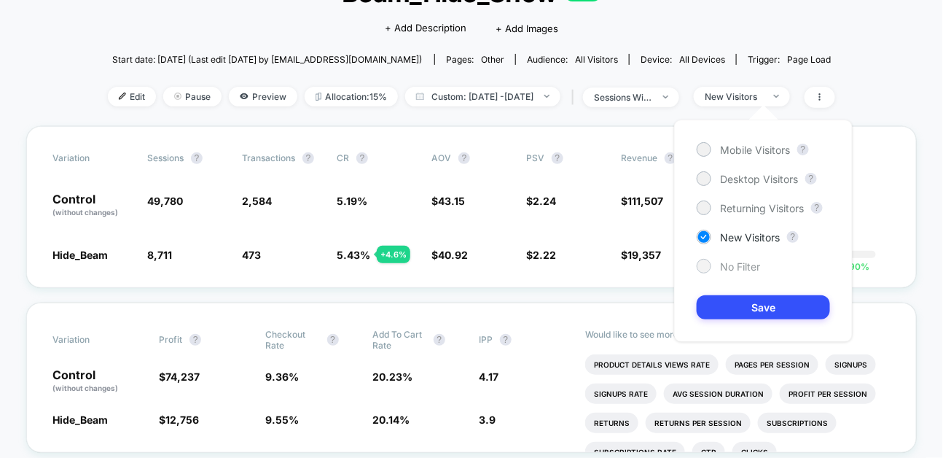
click at [710, 266] on div at bounding box center [704, 266] width 15 height 15
click at [744, 318] on button "Save" at bounding box center [763, 307] width 133 height 24
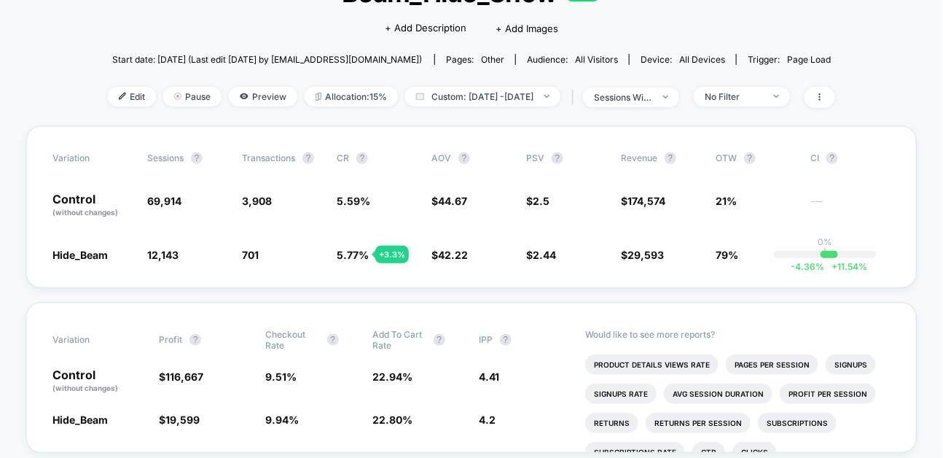
click at [837, 153] on span "CI ?" at bounding box center [851, 158] width 80 height 12
click at [503, 109] on div "< Back to all live experiences Beam_Hide_Show LIVE Click to edit experience det…" at bounding box center [472, 41] width 728 height 171
click at [500, 101] on span "Custom: [DATE] - [DATE]" at bounding box center [482, 97] width 155 height 20
select select "*"
select select "****"
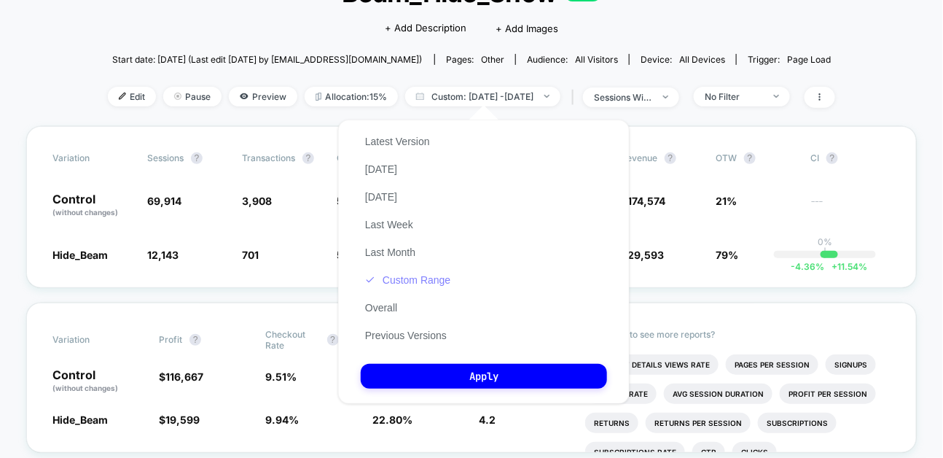
click at [411, 280] on button "Custom Range" at bounding box center [408, 279] width 94 height 13
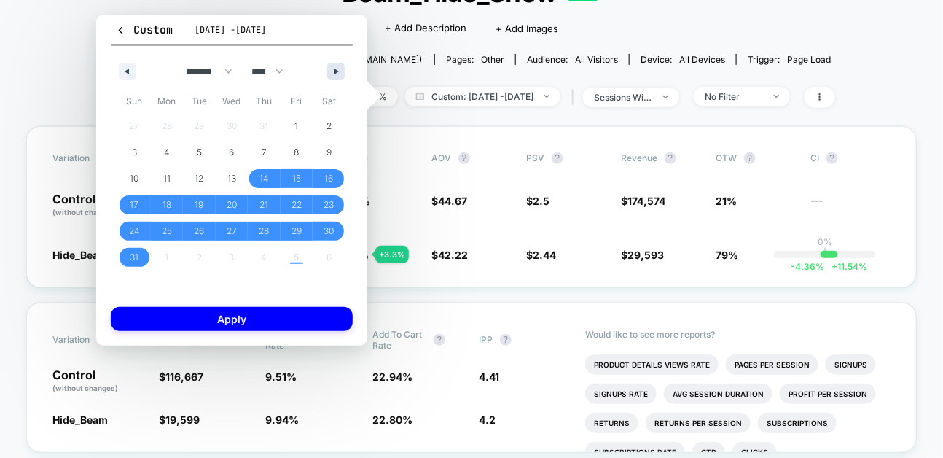
click at [329, 64] on button "button" at bounding box center [335, 71] width 17 height 17
select select "*"
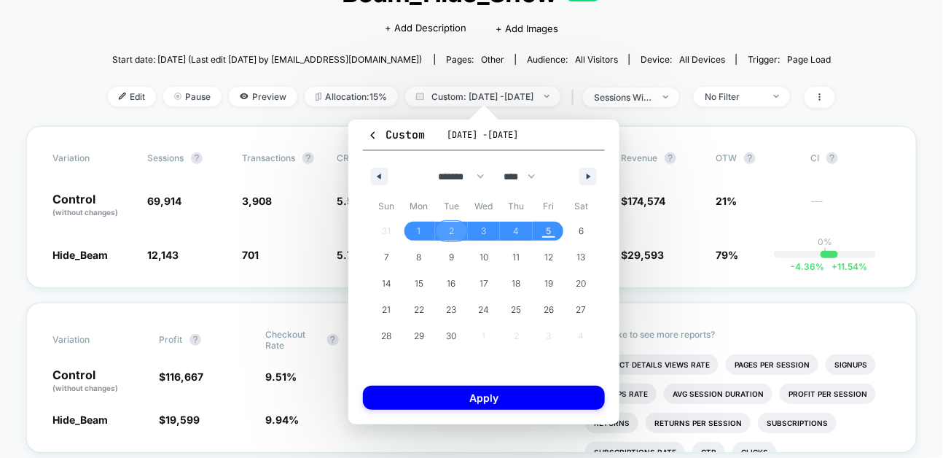
click at [456, 233] on span "2" at bounding box center [451, 231] width 33 height 19
click at [560, 233] on span "5" at bounding box center [549, 231] width 33 height 19
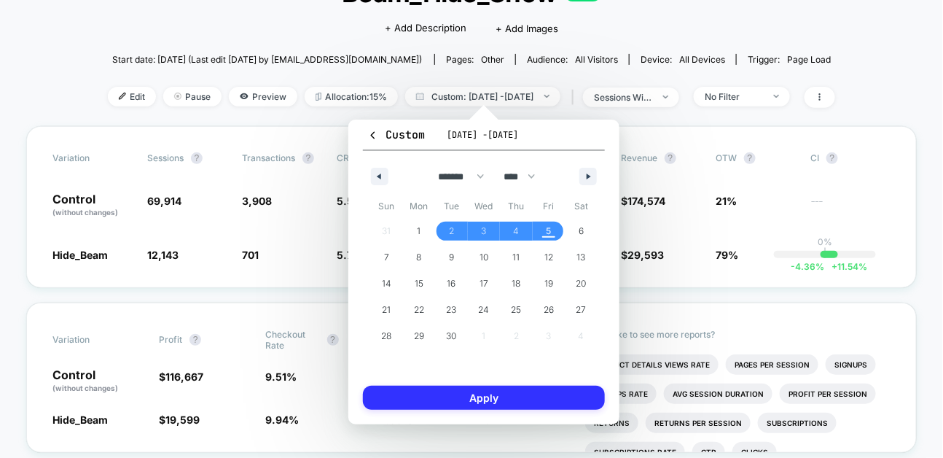
click at [561, 386] on button "Apply" at bounding box center [484, 398] width 242 height 24
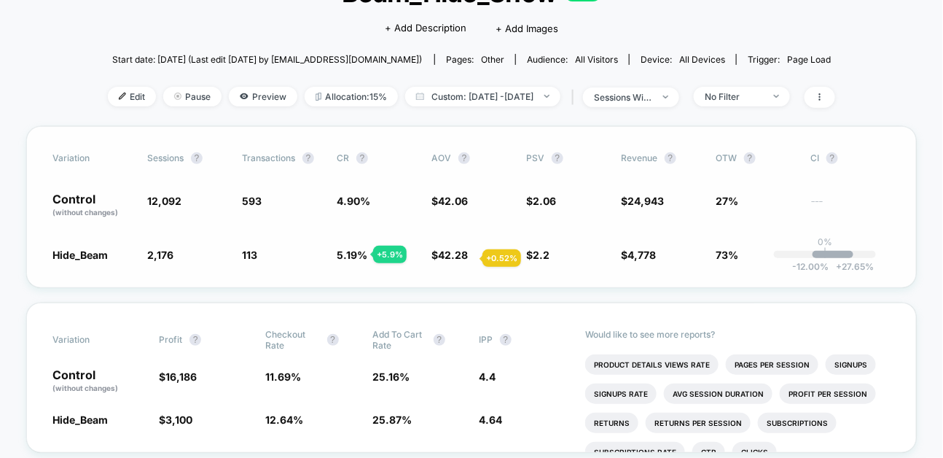
click at [465, 258] on span "42.28" at bounding box center [453, 255] width 30 height 12
click at [763, 91] on div "No Filter" at bounding box center [734, 96] width 58 height 11
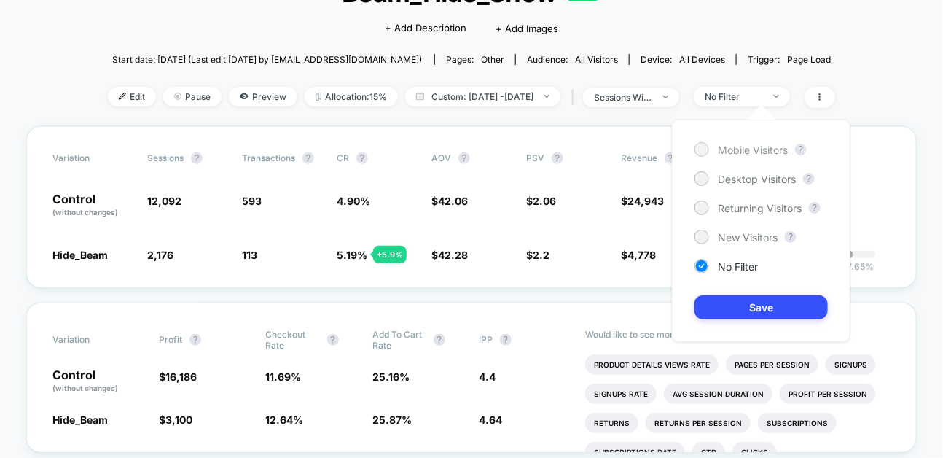
click at [747, 146] on span "Mobile Visitors" at bounding box center [753, 150] width 70 height 12
click at [741, 304] on button "Save" at bounding box center [761, 307] width 133 height 24
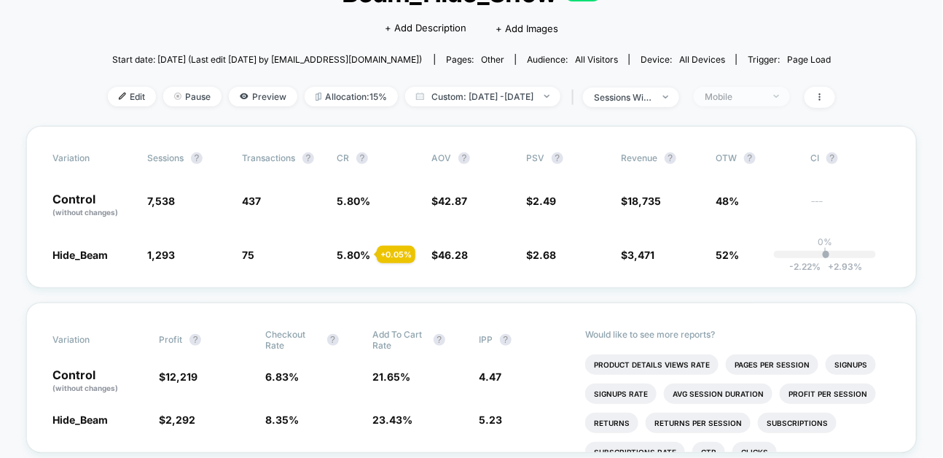
click at [758, 93] on div "Mobile" at bounding box center [734, 96] width 58 height 11
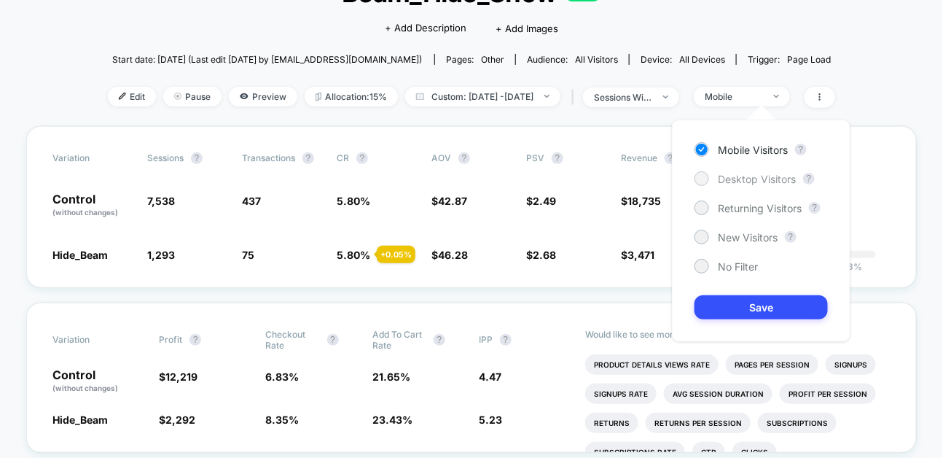
click at [751, 176] on span "Desktop Visitors" at bounding box center [757, 179] width 78 height 12
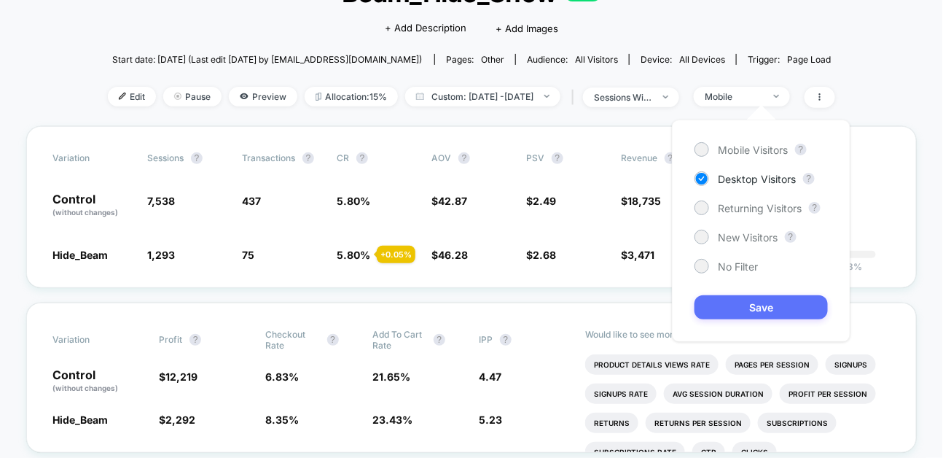
click at [751, 303] on button "Save" at bounding box center [761, 307] width 133 height 24
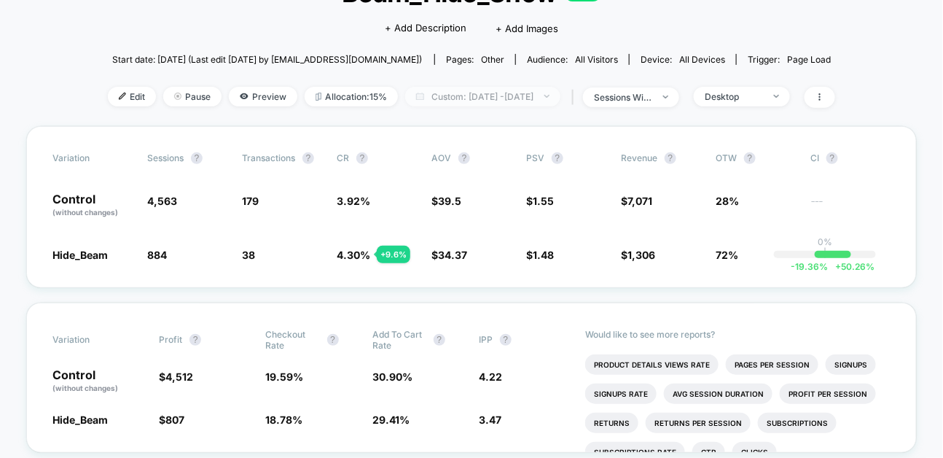
click at [540, 97] on span "Custom: [DATE] - [DATE]" at bounding box center [482, 97] width 155 height 20
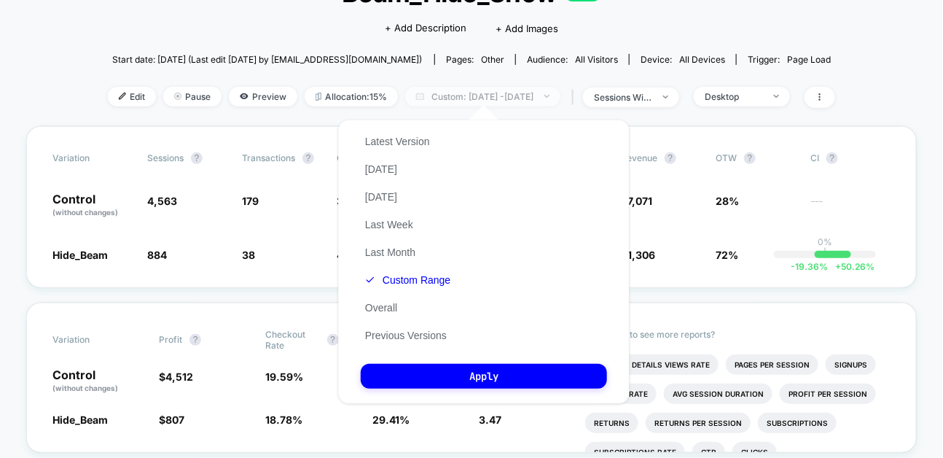
click at [475, 88] on span "Custom: [DATE] - [DATE]" at bounding box center [482, 97] width 155 height 20
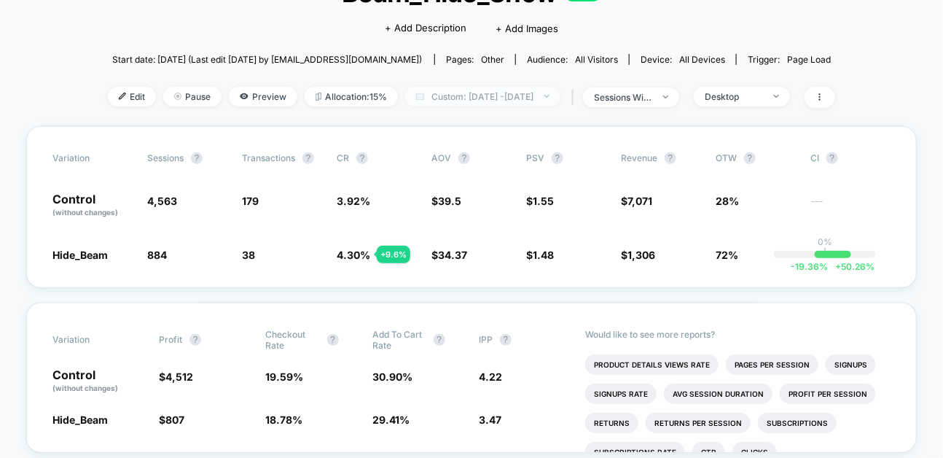
click at [475, 90] on span "Custom: [DATE] - [DATE]" at bounding box center [482, 97] width 155 height 20
select select "*"
select select "****"
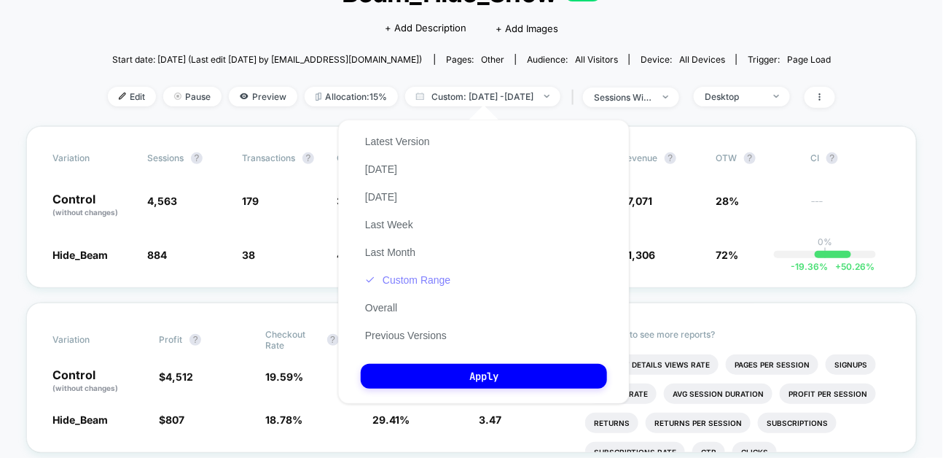
click at [405, 284] on button "Custom Range" at bounding box center [408, 279] width 94 height 13
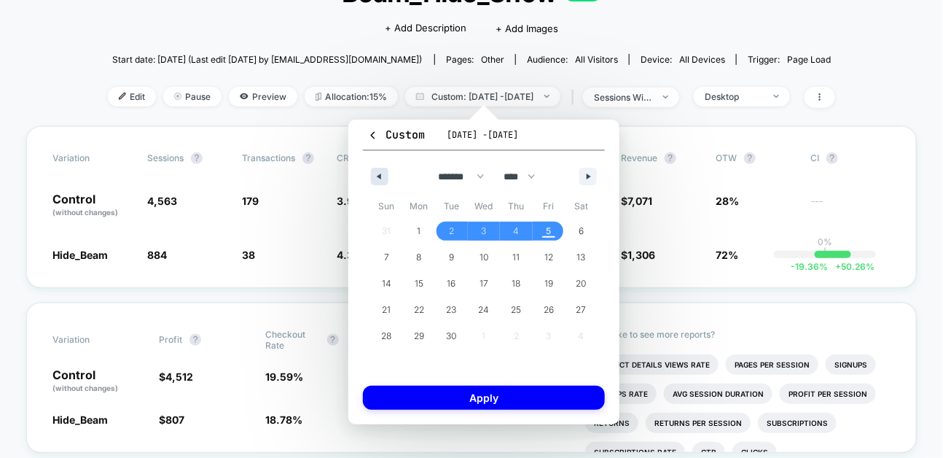
click at [375, 179] on button "button" at bounding box center [379, 176] width 17 height 17
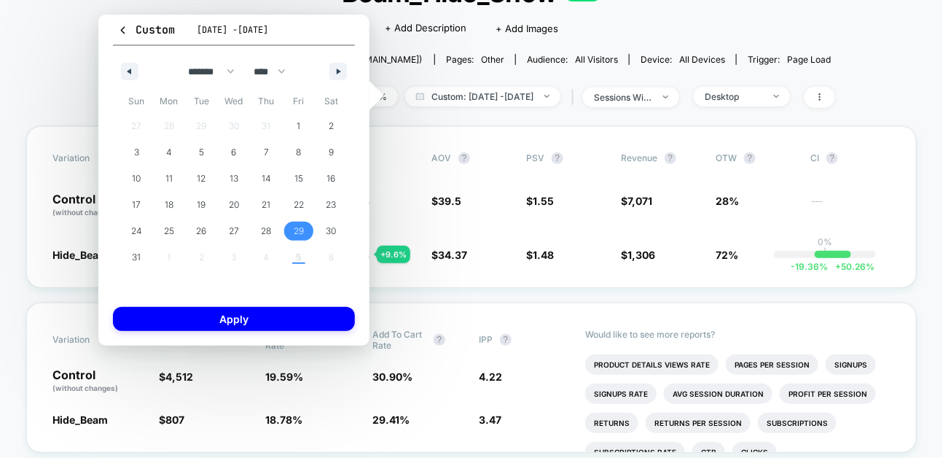
click at [307, 235] on span "29" at bounding box center [299, 231] width 33 height 19
click at [348, 66] on div "******* ******** ***** ***** *** **** **** ****** ********* ******* ******** **…" at bounding box center [234, 68] width 242 height 44
click at [341, 70] on icon "button" at bounding box center [340, 72] width 7 height 6
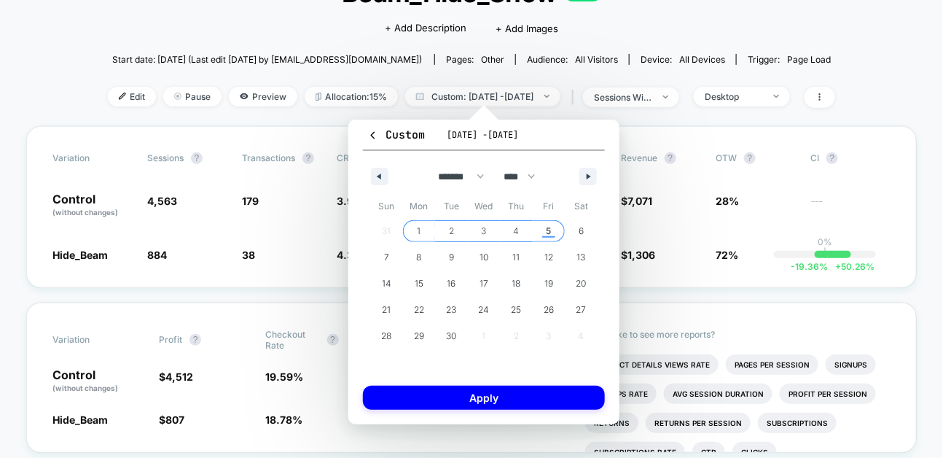
click at [545, 231] on span "5" at bounding box center [549, 231] width 33 height 19
select select "*"
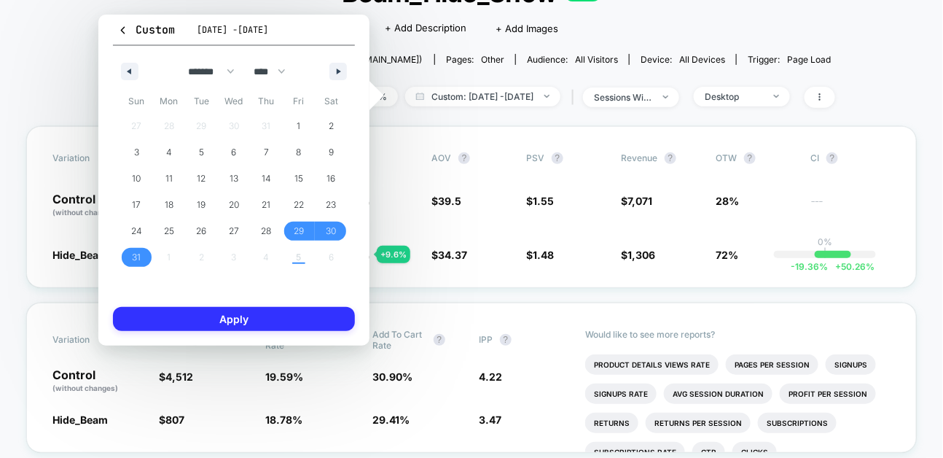
click at [260, 310] on button "Apply" at bounding box center [234, 319] width 242 height 24
